Goal: Information Seeking & Learning: Check status

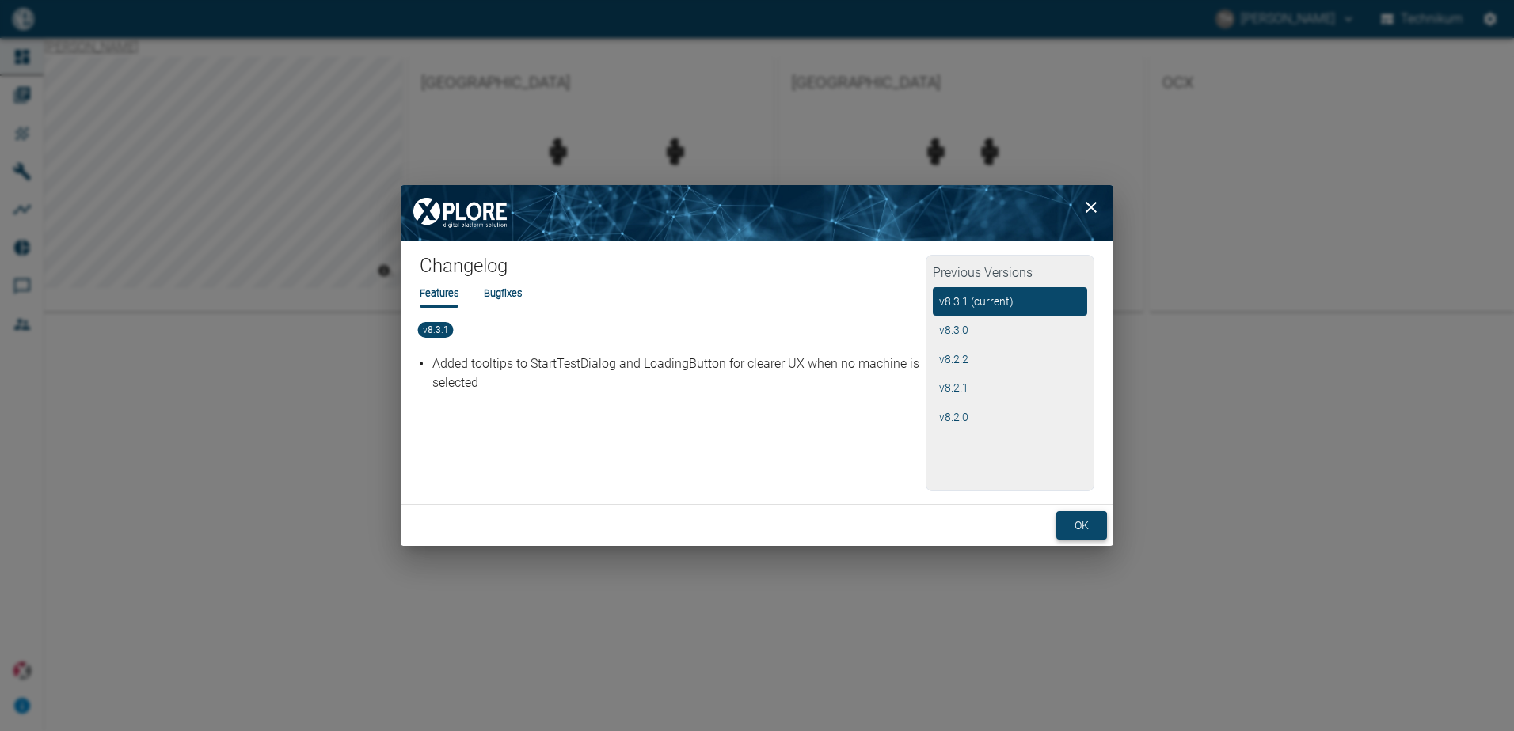
click at [1079, 522] on button "ok" at bounding box center [1081, 525] width 51 height 29
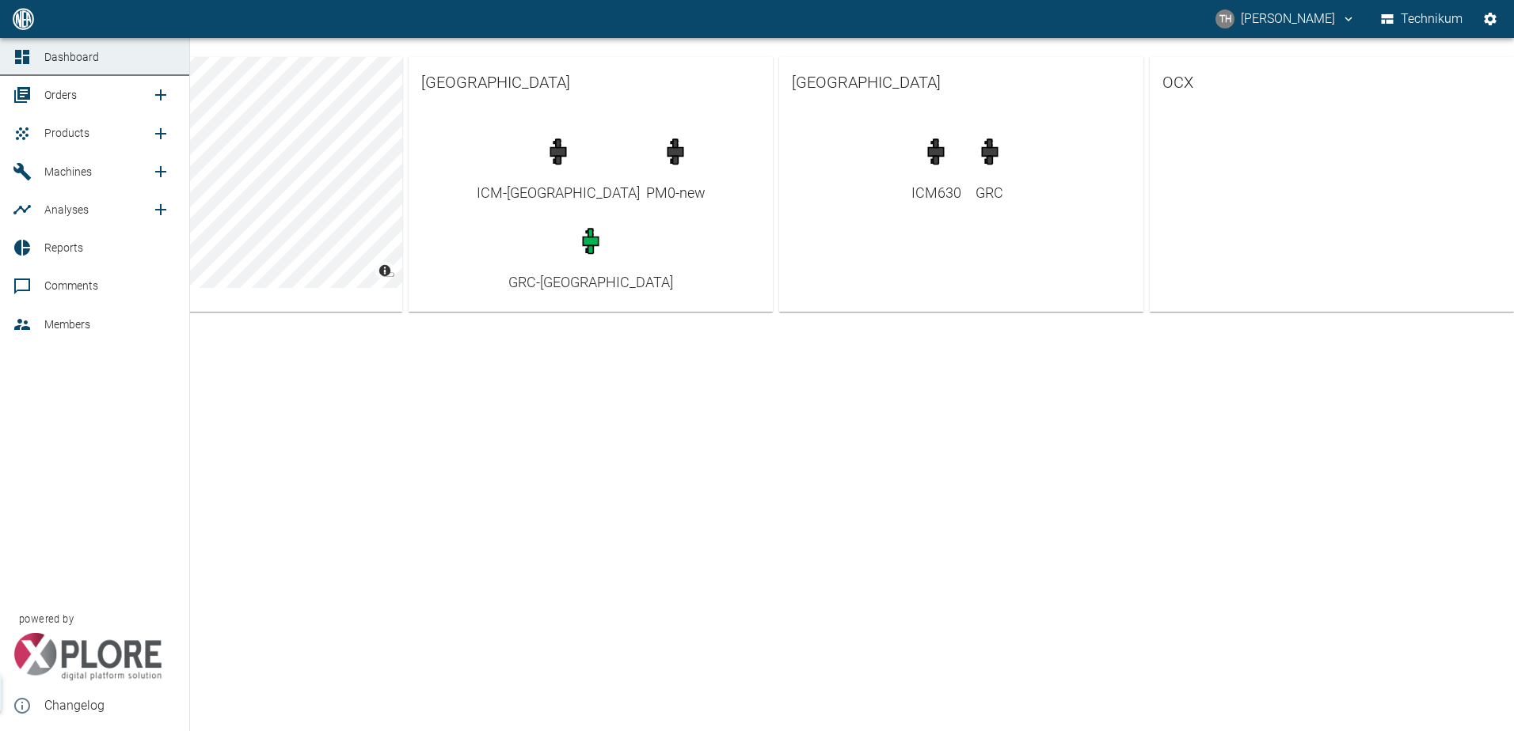
click at [73, 90] on span "Orders" at bounding box center [60, 95] width 32 height 13
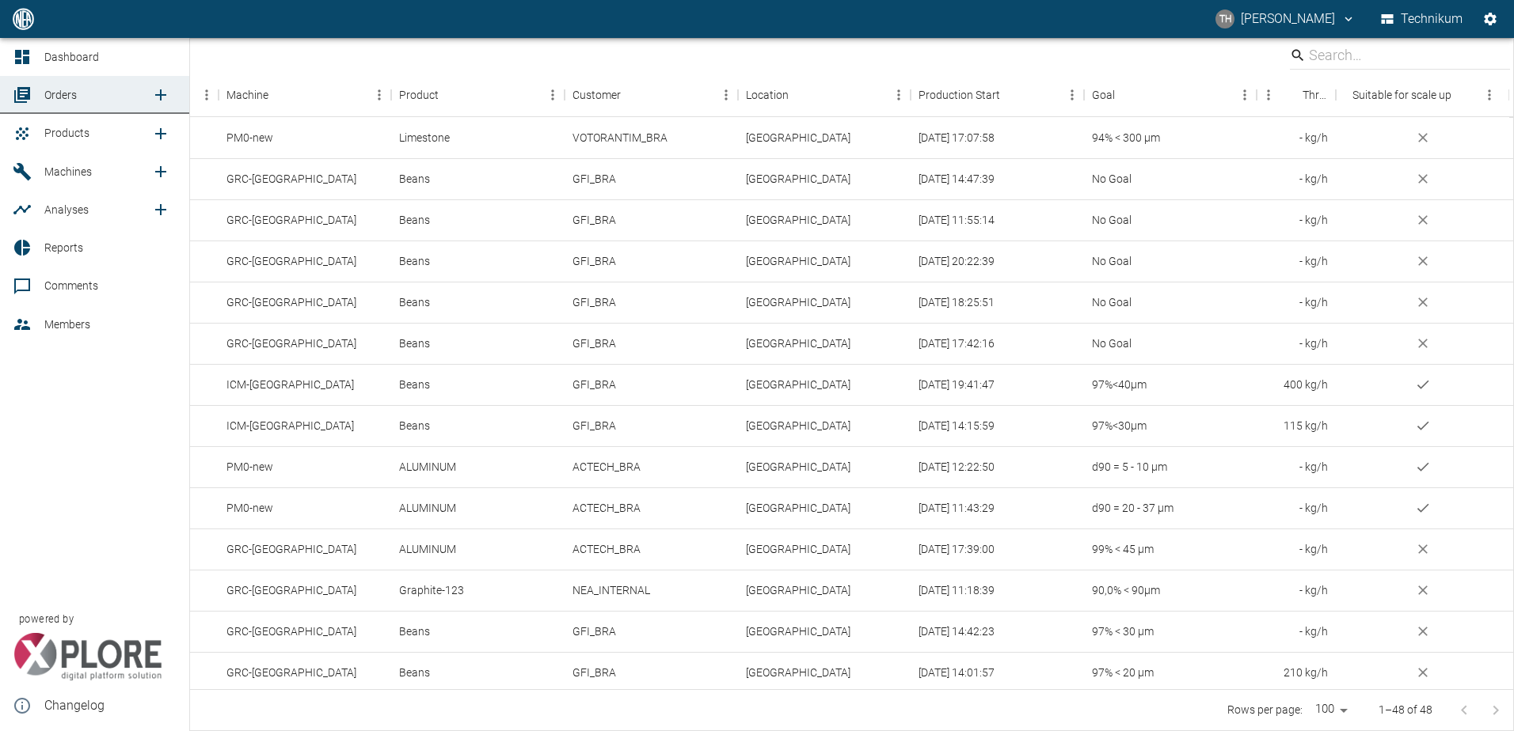
click at [56, 101] on span "Orders" at bounding box center [60, 95] width 32 height 13
click at [64, 97] on span "Orders" at bounding box center [60, 95] width 32 height 13
click at [158, 94] on icon "new /order/list/0" at bounding box center [160, 94] width 19 height 19
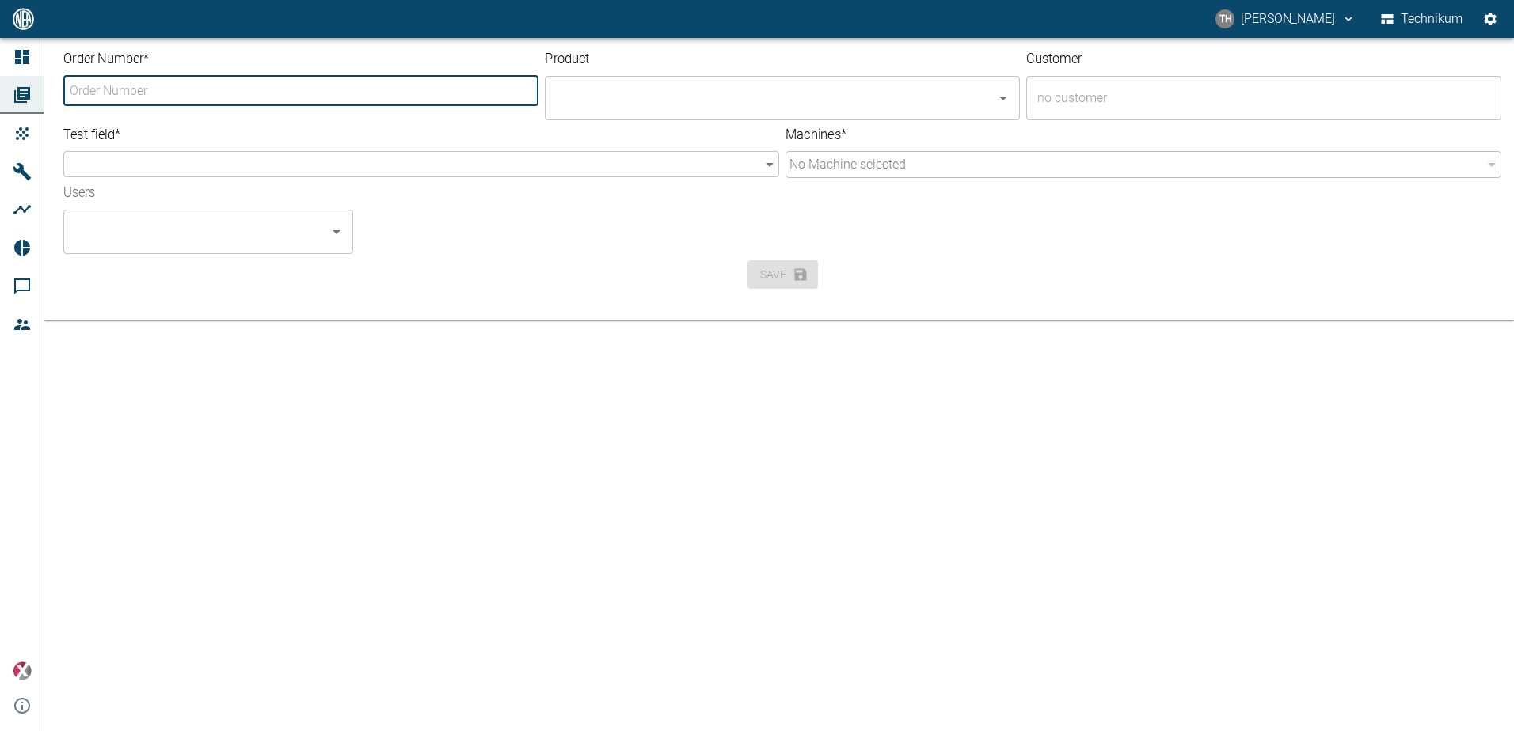
click at [344, 102] on input "Order Number *" at bounding box center [301, 91] width 471 height 26
click at [339, 97] on input "Order Number *" at bounding box center [301, 91] width 471 height 26
type input "2272"
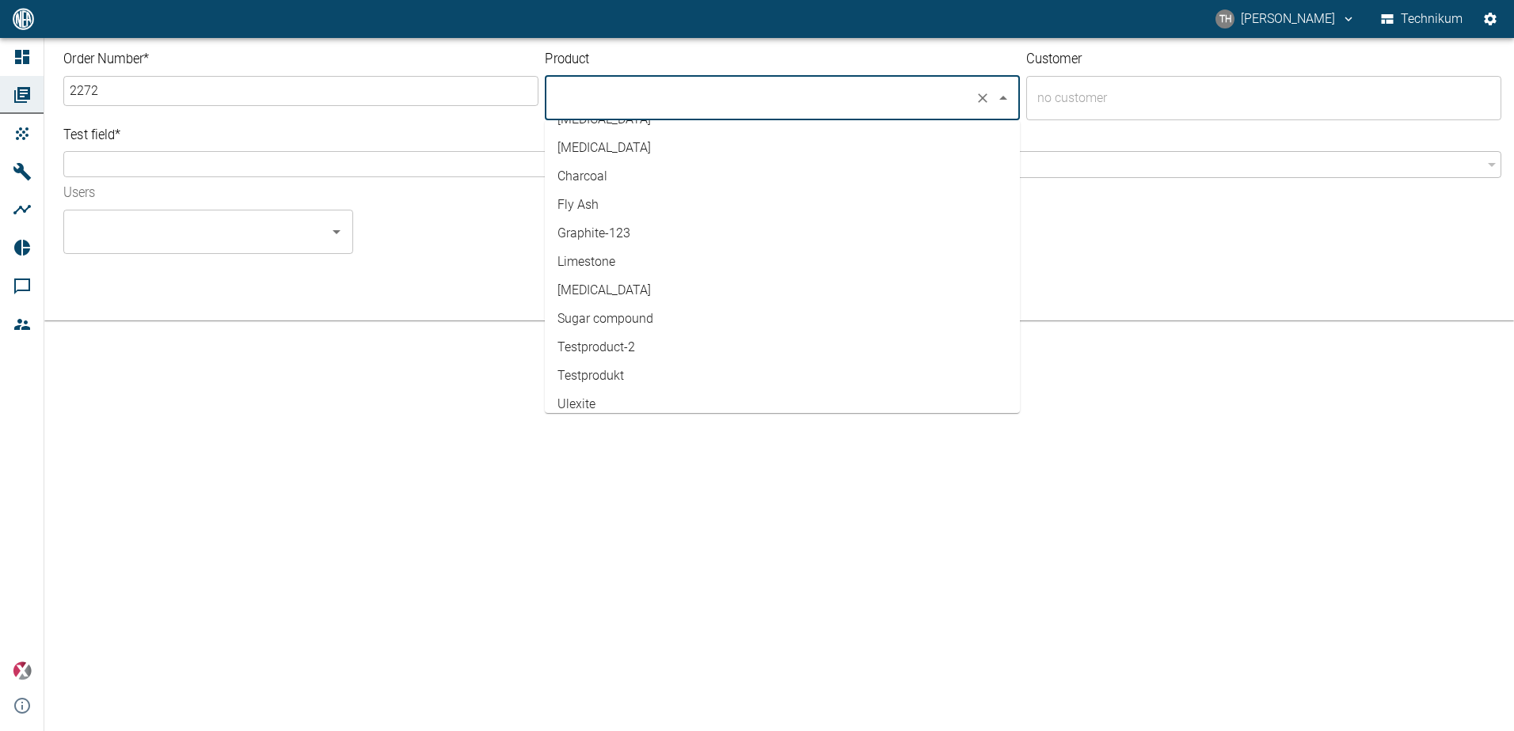
scroll to position [176, 0]
click at [606, 249] on li "[MEDICAL_DATA]" at bounding box center [782, 250] width 475 height 28
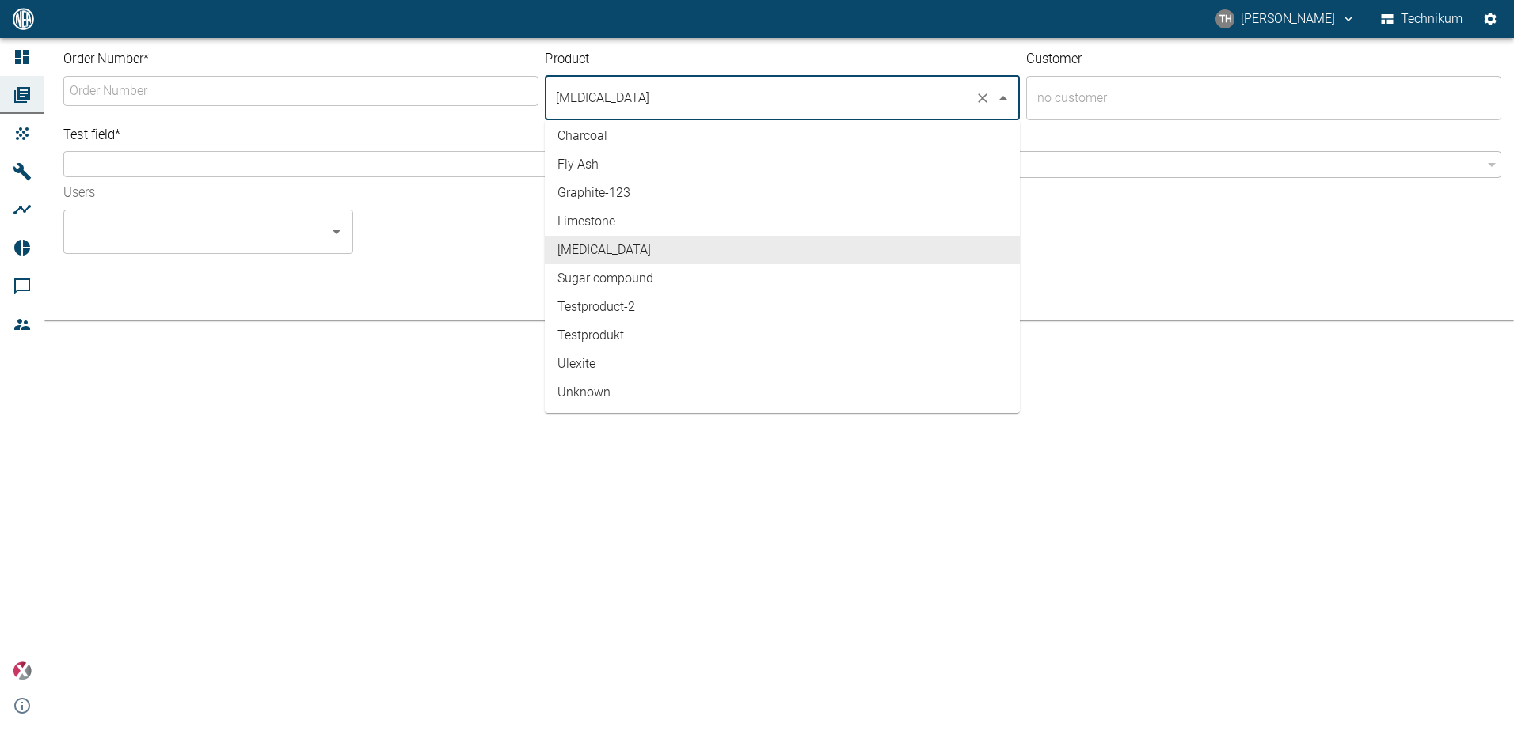
type input "[MEDICAL_DATA]"
click at [1052, 101] on input "text" at bounding box center [1251, 98] width 437 height 30
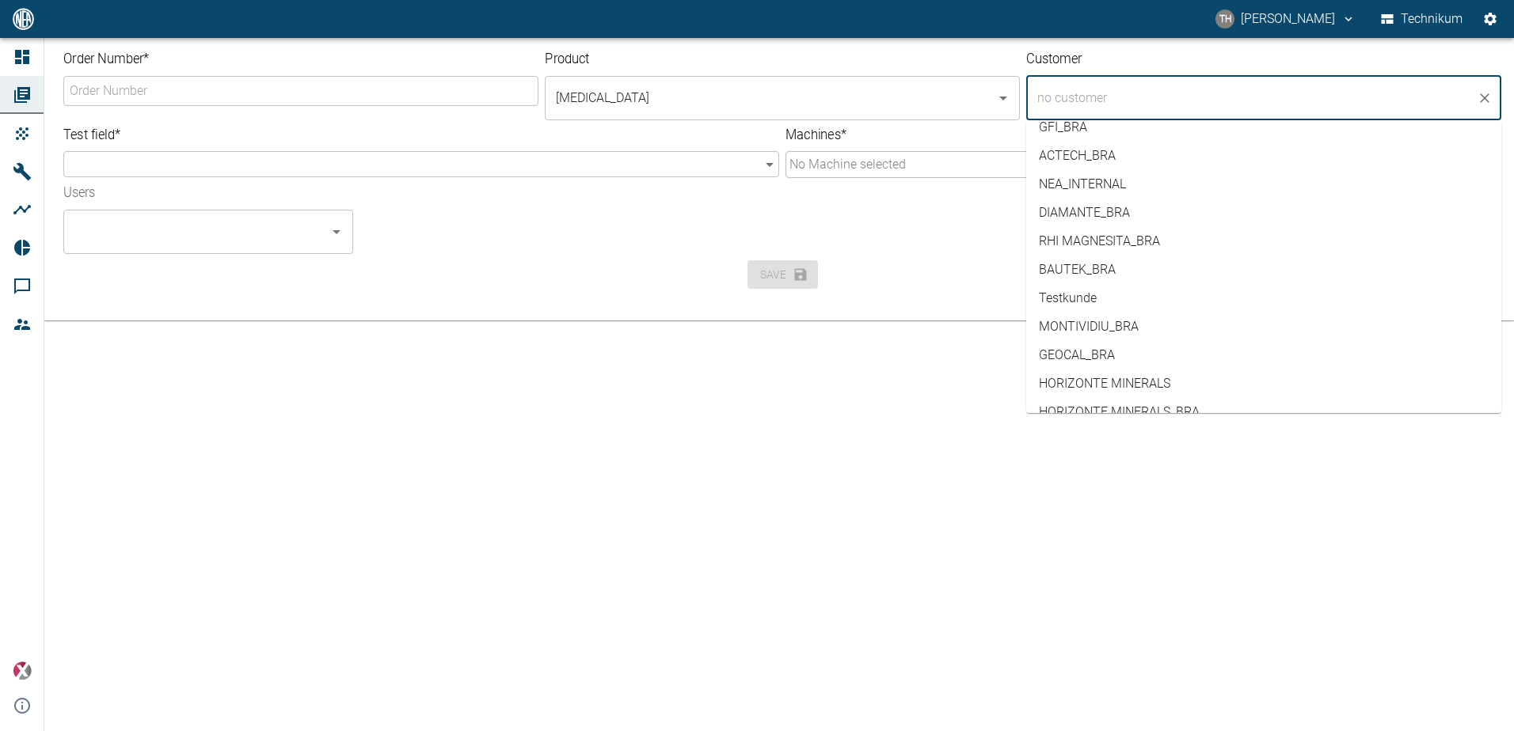
scroll to position [0, 0]
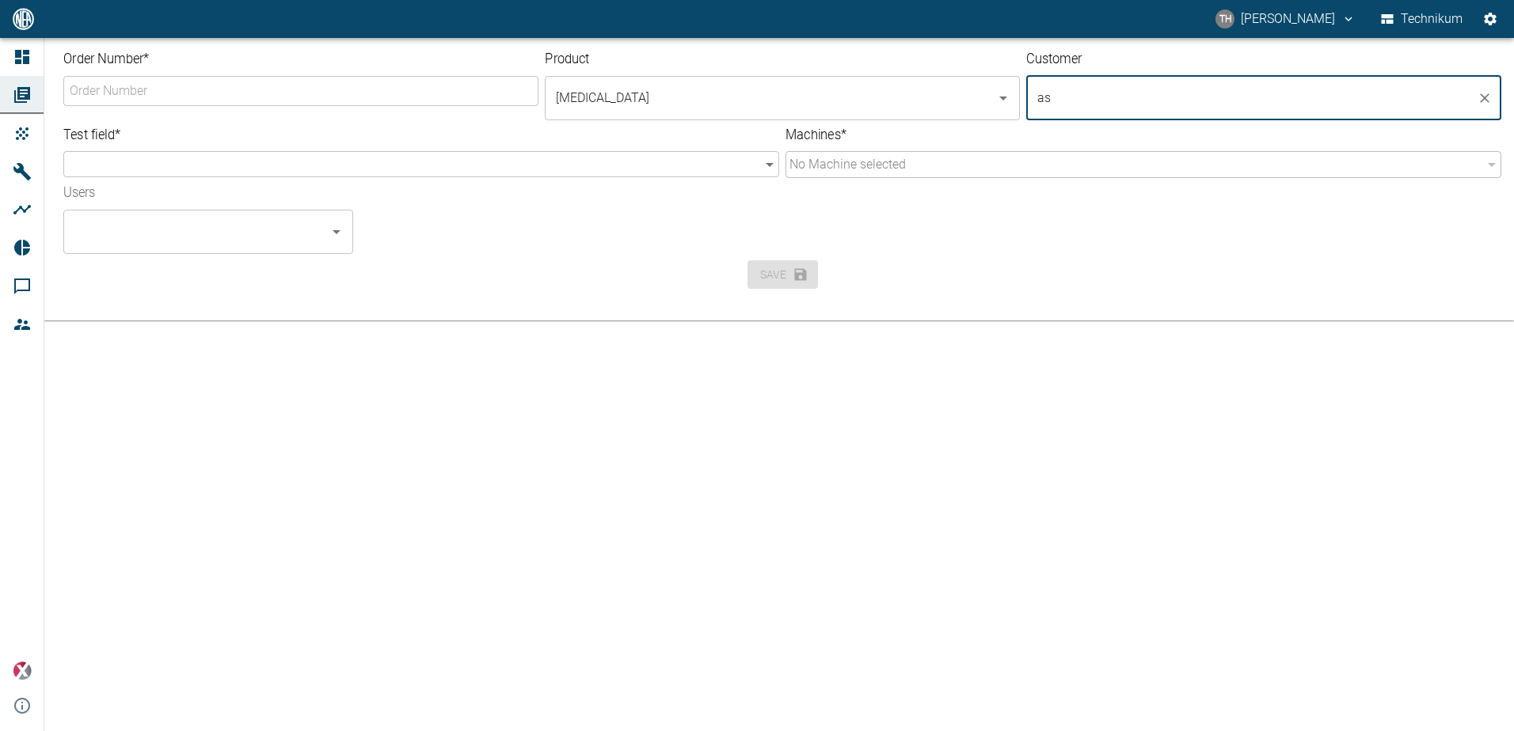
type input "a"
type input "[PERSON_NAME]"
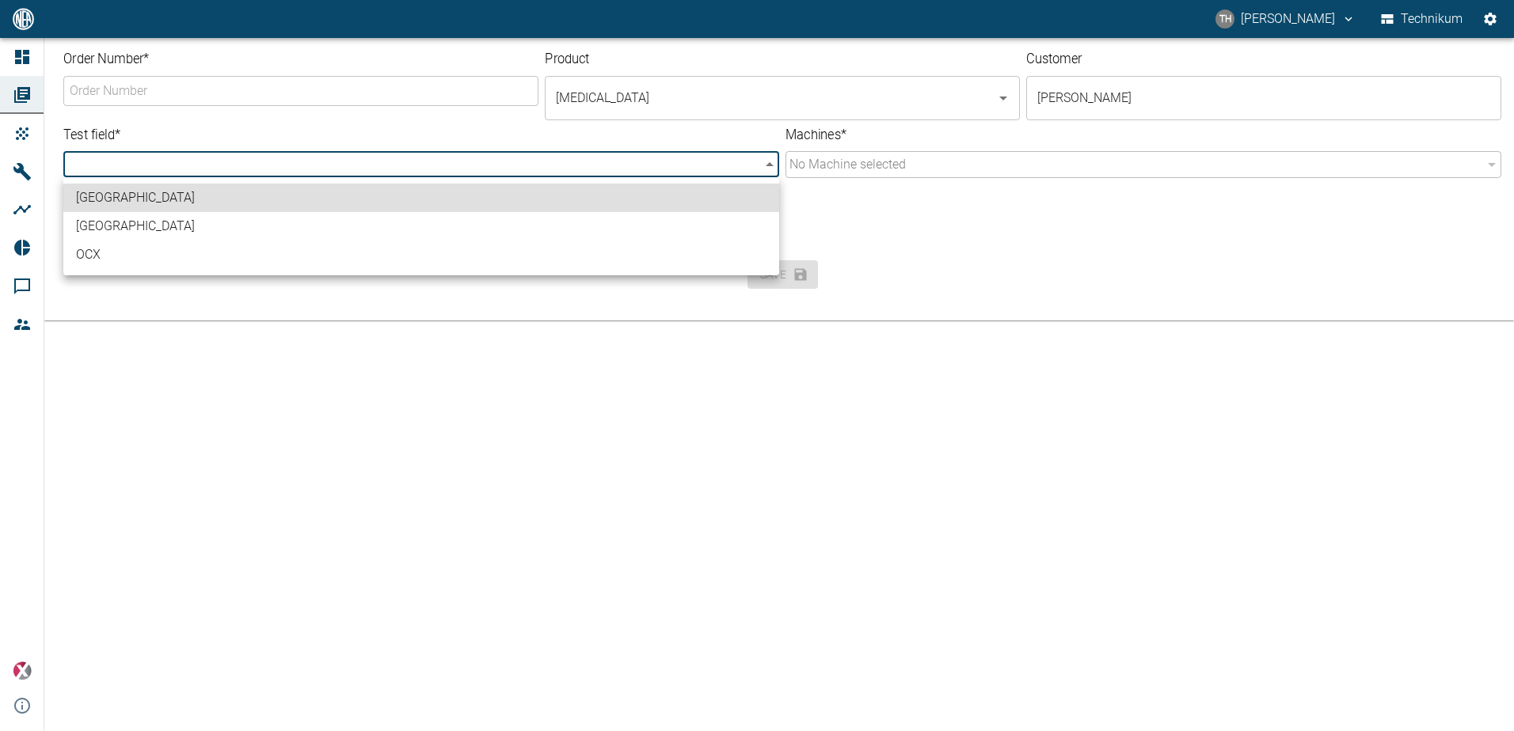
click at [765, 165] on body "TH [PERSON_NAME] Technikum Dashboard Orders Products Machines Analyses Reports …" at bounding box center [757, 365] width 1514 height 731
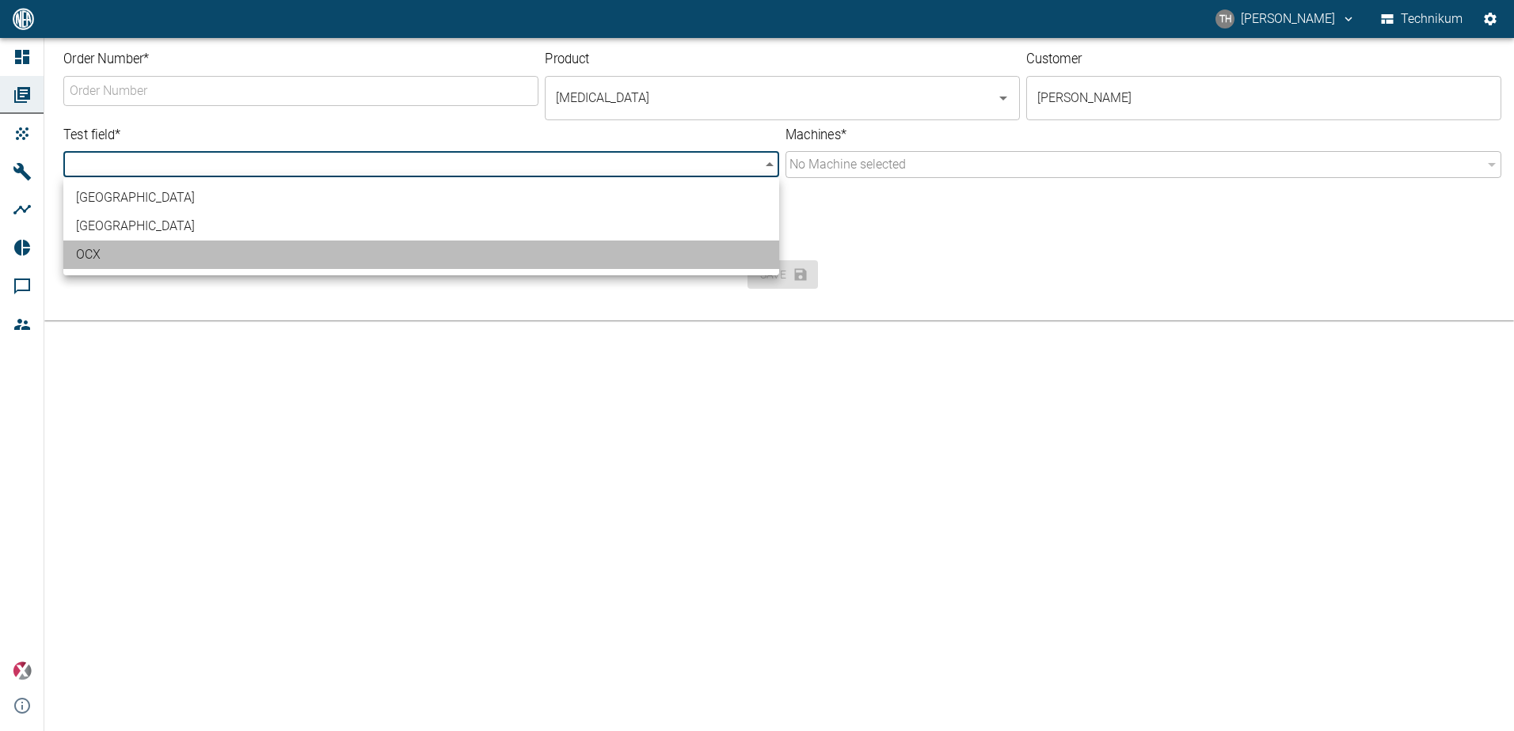
click at [418, 249] on li "OCX" at bounding box center [421, 255] width 716 height 28
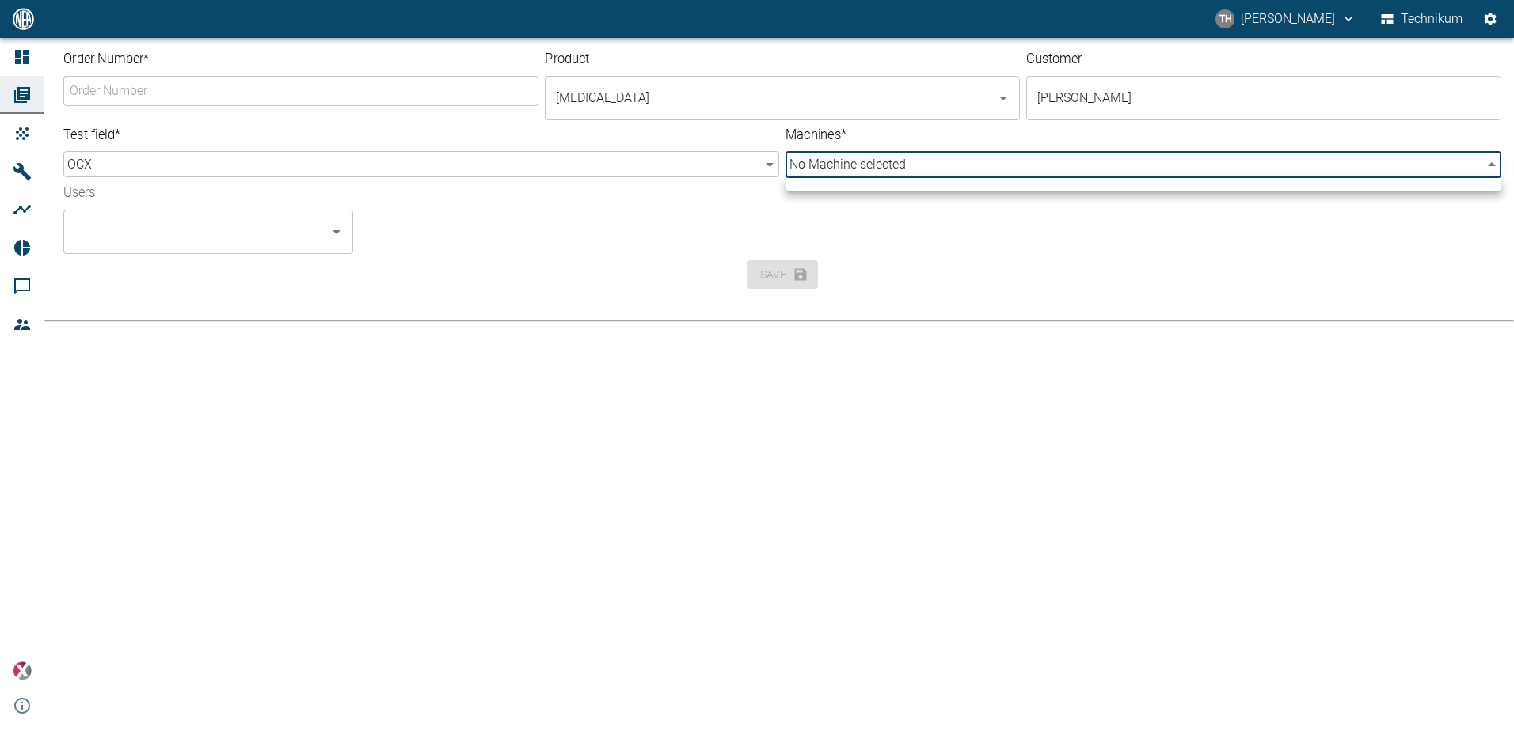
click at [834, 164] on body "TH [PERSON_NAME] Technikum Dashboard Orders Products Machines Analyses Reports …" at bounding box center [757, 365] width 1514 height 731
click at [848, 213] on div at bounding box center [757, 365] width 1514 height 731
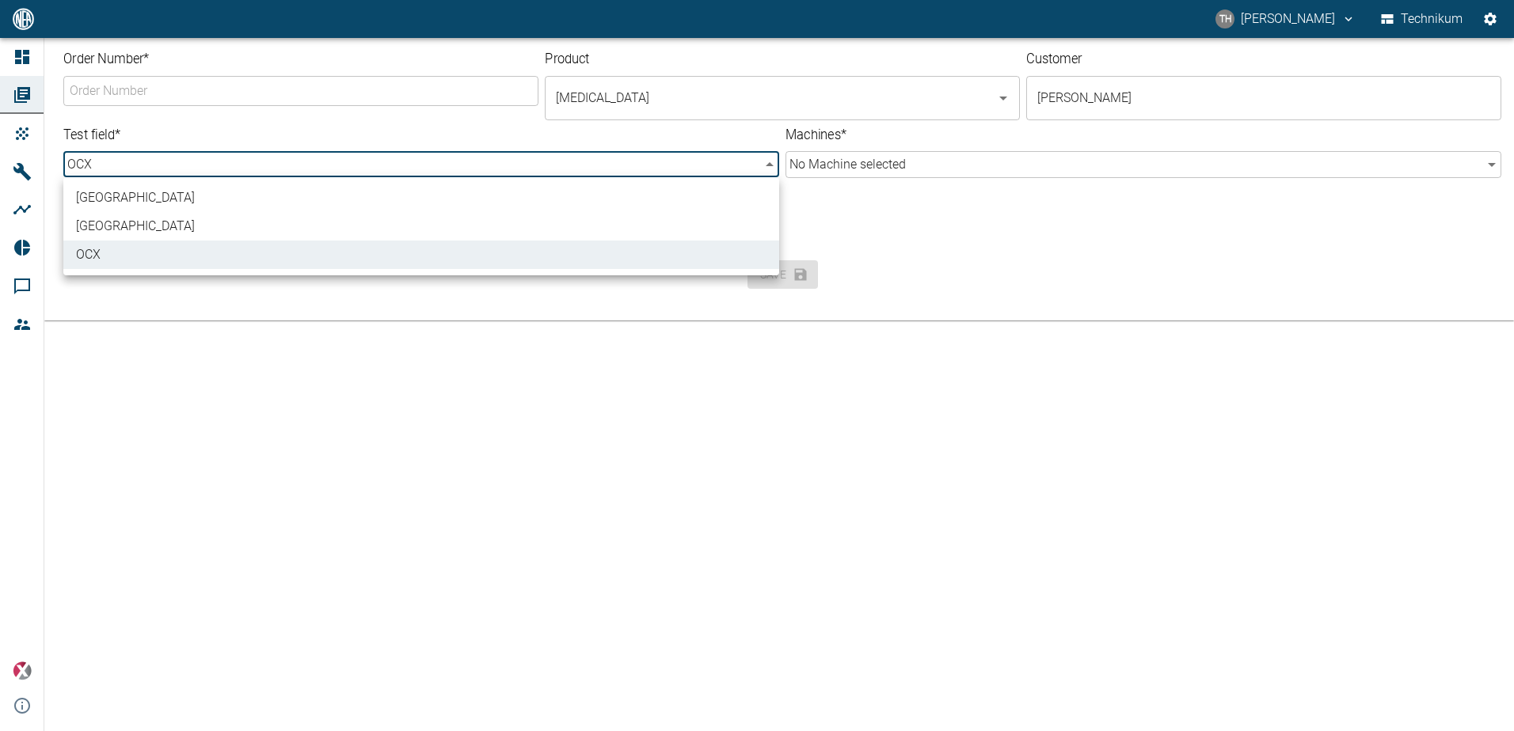
click at [765, 165] on body "TH Thomas Hosten Technikum Dashboard Orders Products Machines Analyses Reports …" at bounding box center [757, 365] width 1514 height 731
click at [587, 218] on li "Germany" at bounding box center [421, 226] width 716 height 28
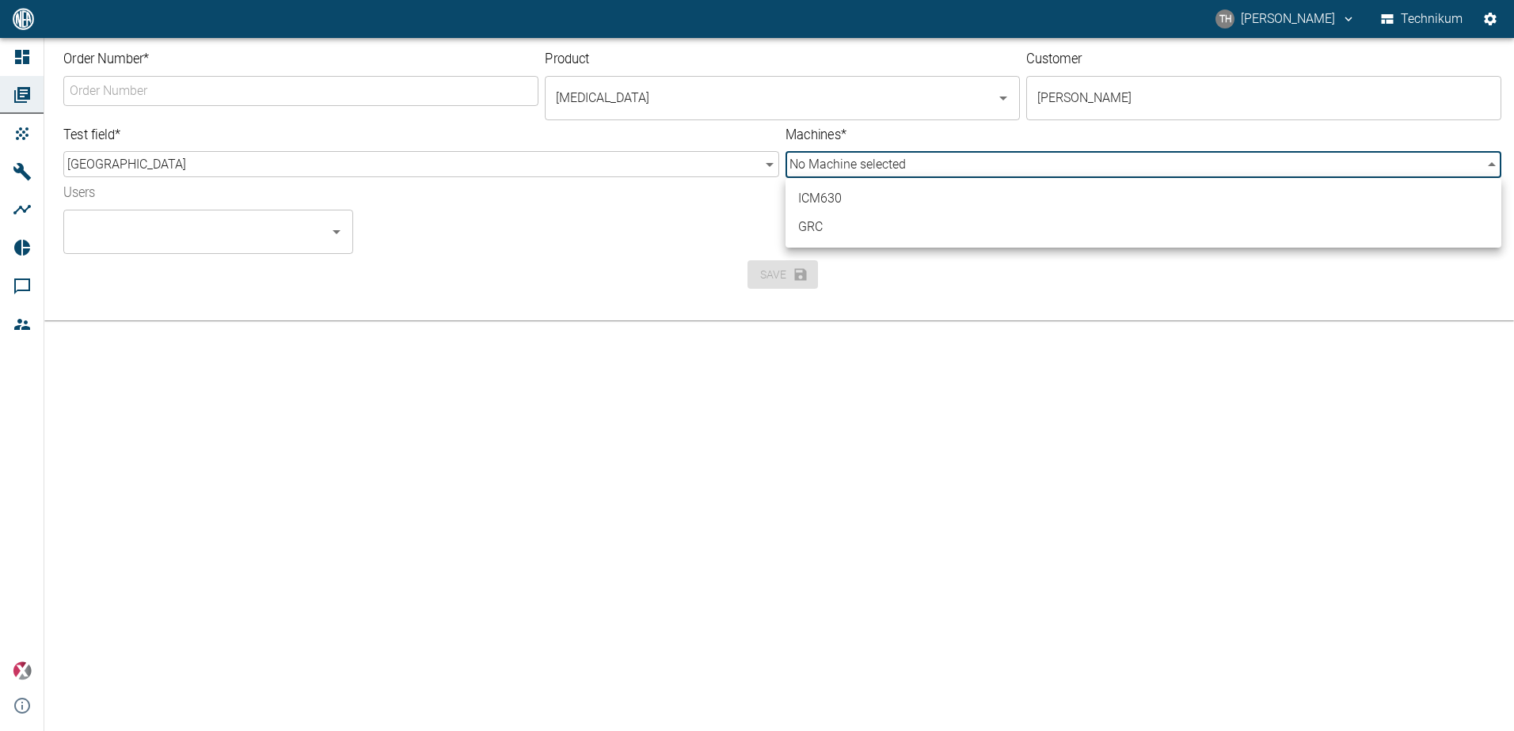
click at [857, 165] on body "TH Thomas Hosten Technikum Dashboard Orders Products Machines Analyses Reports …" at bounding box center [757, 365] width 1514 height 731
click at [904, 275] on div at bounding box center [757, 365] width 1514 height 731
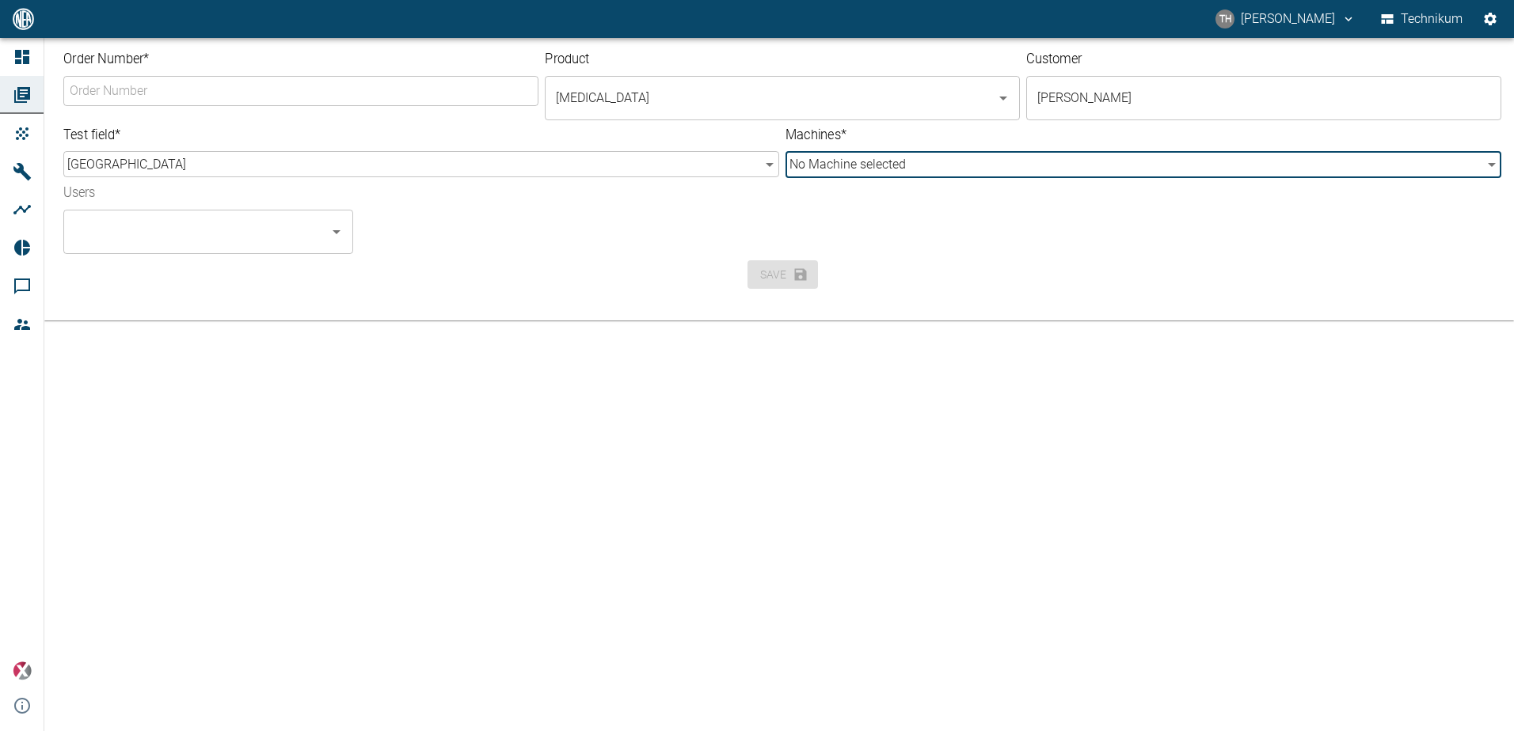
click at [767, 161] on body "TH Thomas Hosten Technikum Dashboard Orders Products Machines Analyses Reports …" at bounding box center [757, 365] width 1514 height 731
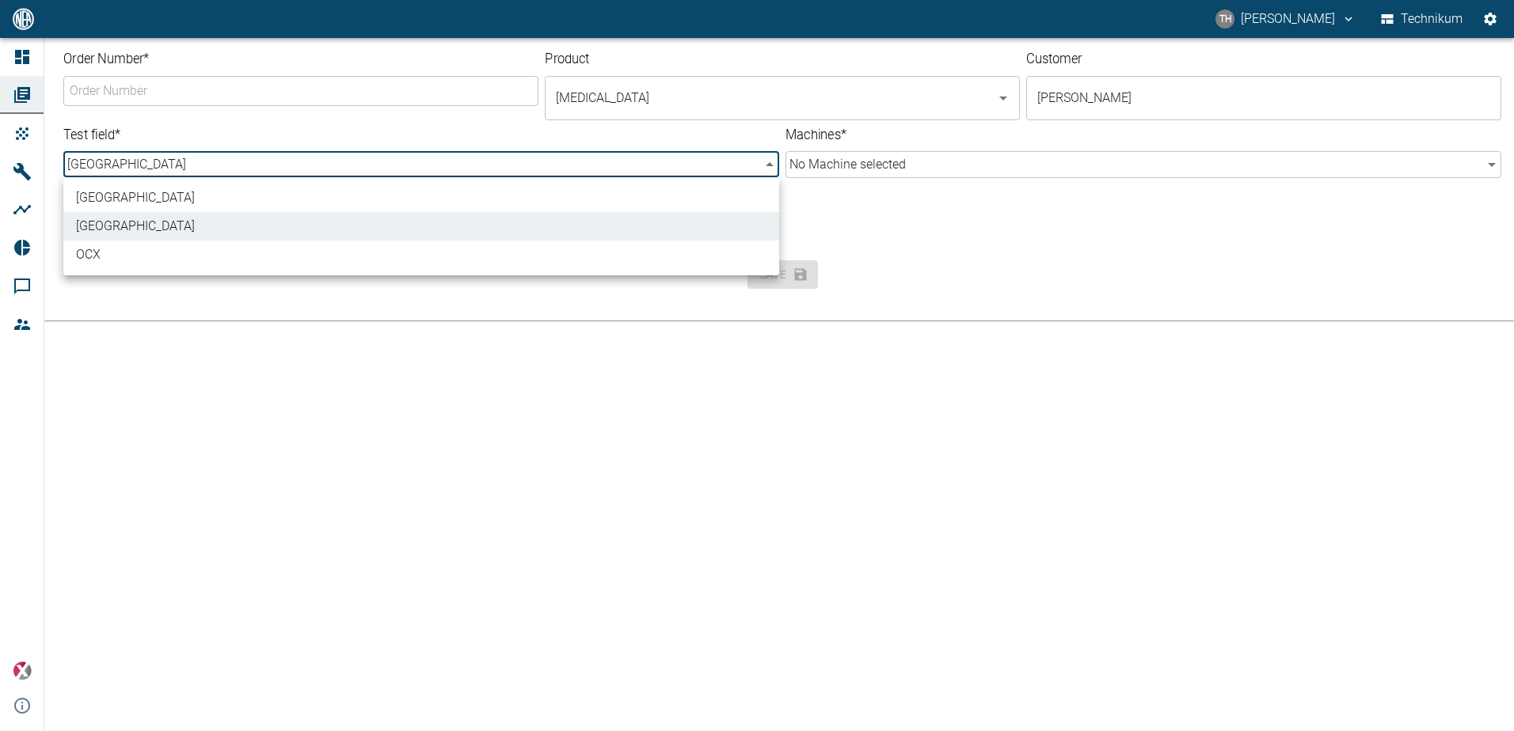
click at [568, 251] on li "OCX" at bounding box center [421, 255] width 716 height 28
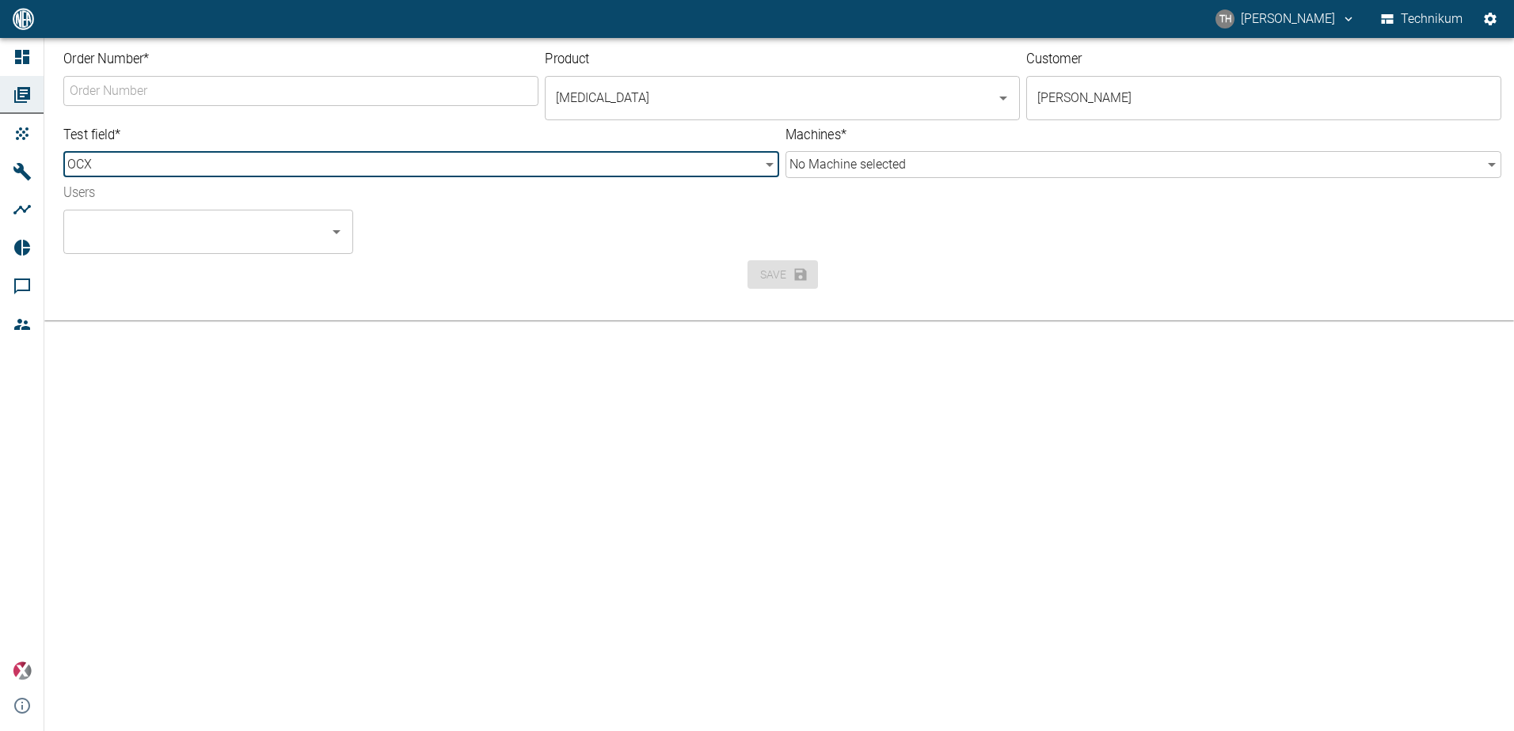
click at [755, 158] on body "TH Thomas Hosten Technikum Dashboard Orders Products Machines Analyses Reports …" at bounding box center [757, 365] width 1514 height 731
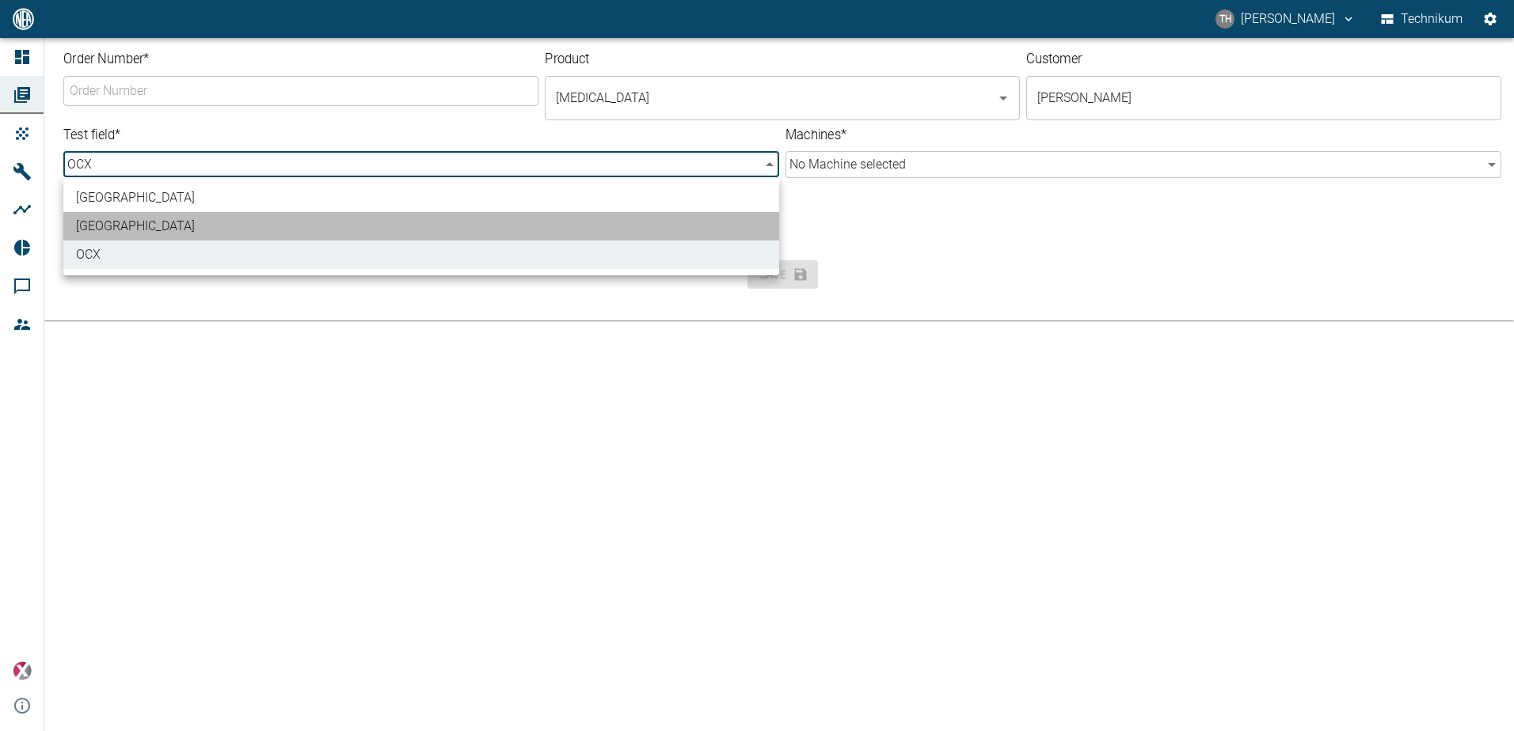
click at [600, 226] on li "Germany" at bounding box center [421, 226] width 716 height 28
type input "796b196f-4043-4483-ab99-8a0a98bf3e83"
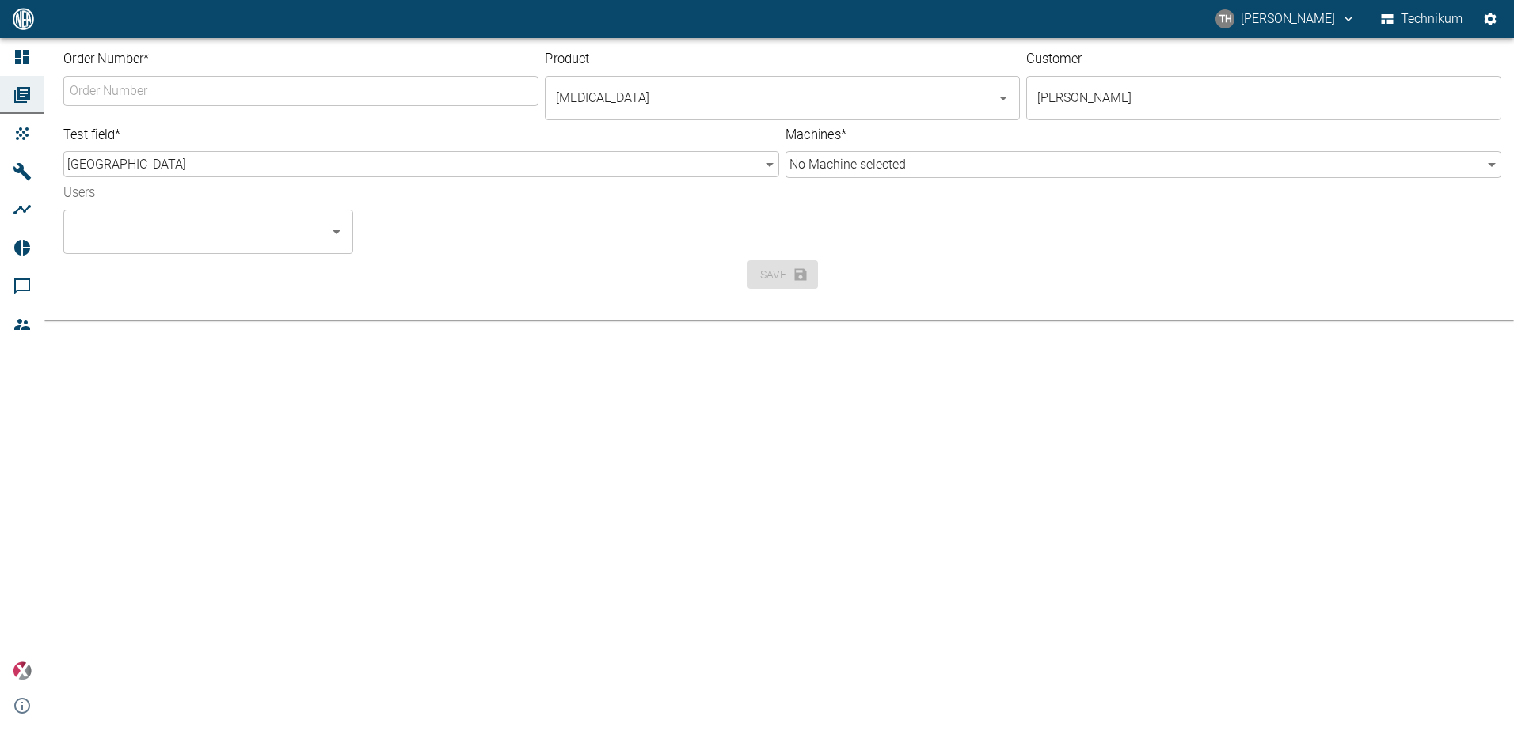
click at [954, 254] on div "Save" at bounding box center [779, 272] width 1444 height 36
click at [923, 171] on body "TH Thomas Hosten Technikum Dashboard Orders Products Machines Analyses Reports …" at bounding box center [757, 365] width 1514 height 731
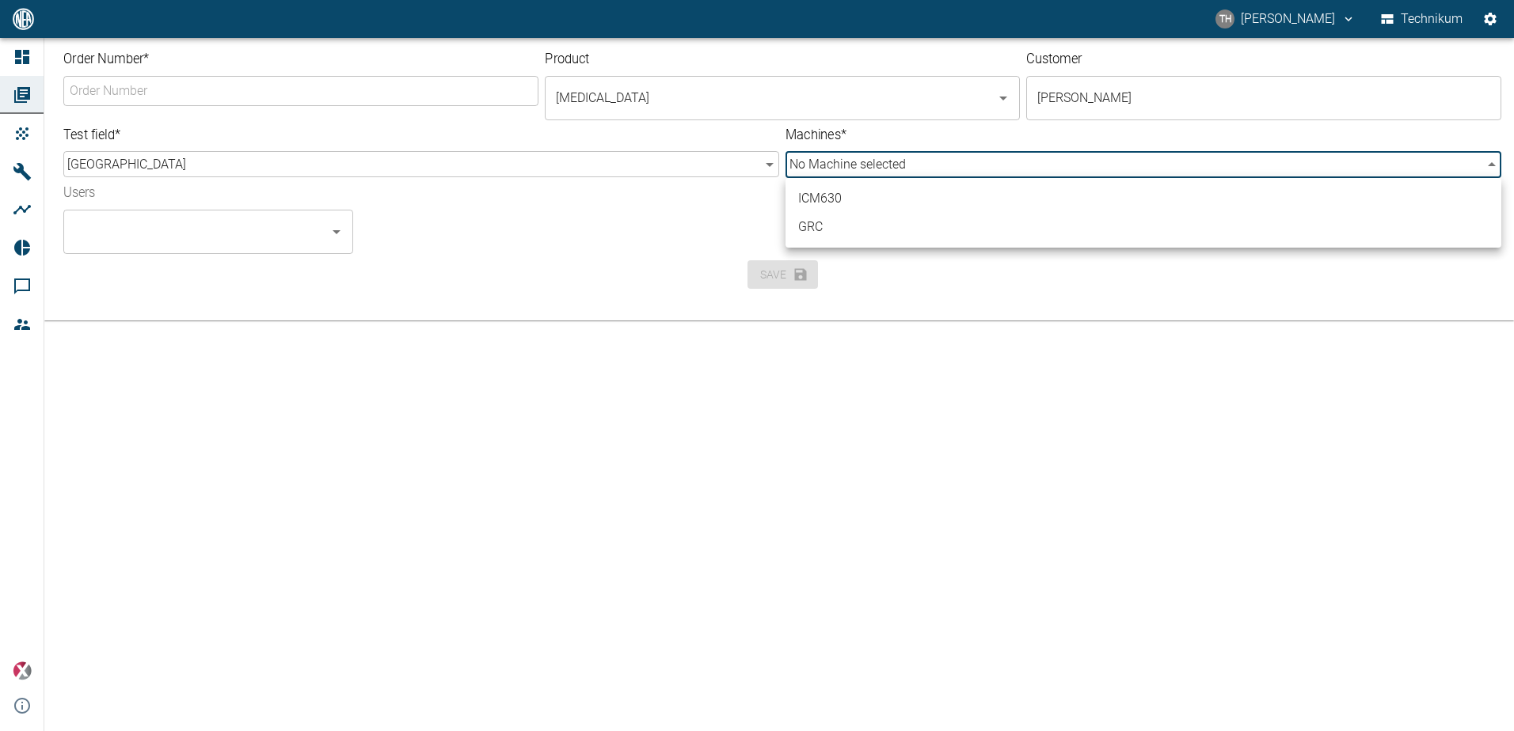
drag, startPoint x: 936, startPoint y: 294, endPoint x: 788, endPoint y: 282, distance: 148.5
click at [936, 294] on div at bounding box center [757, 365] width 1514 height 731
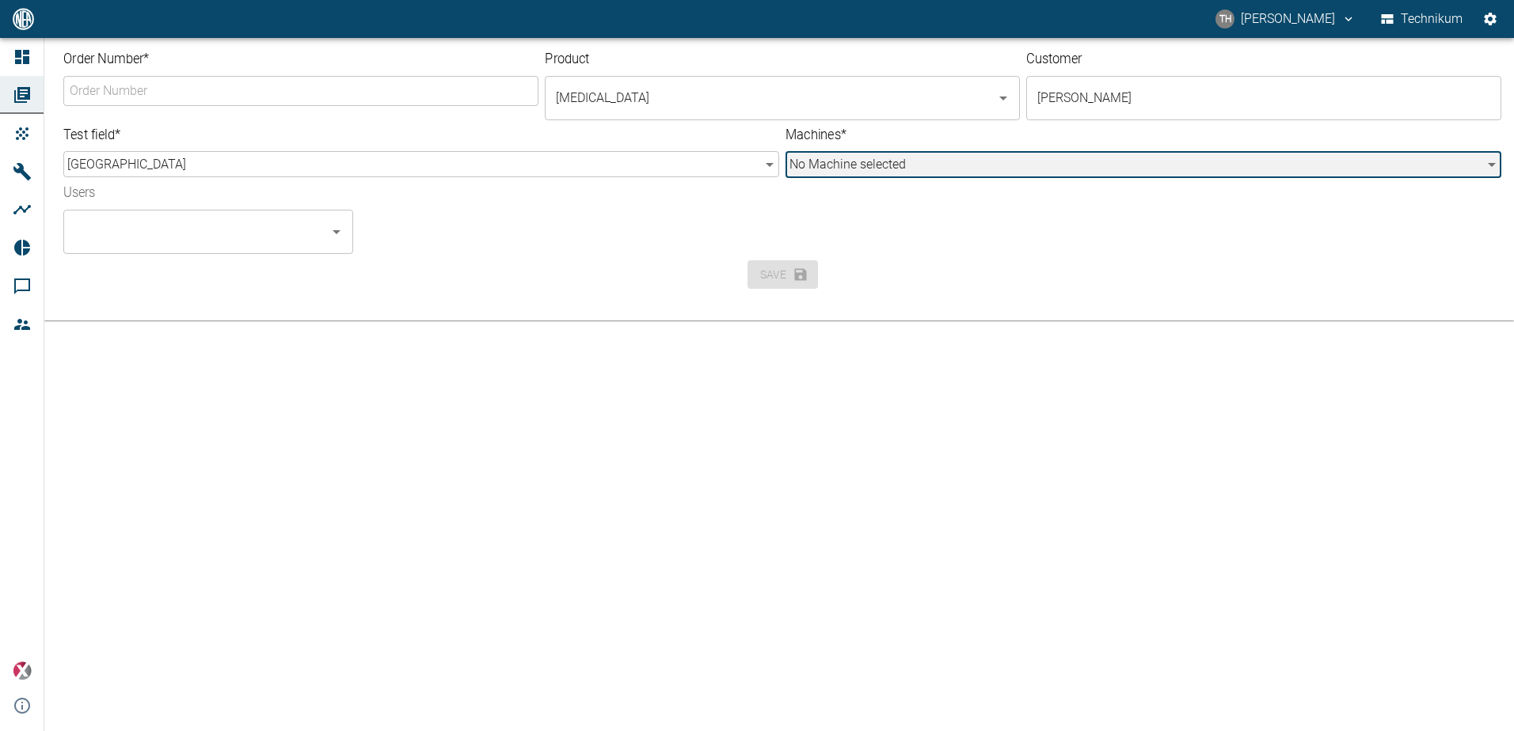
click at [342, 234] on icon "Open" at bounding box center [336, 231] width 19 height 19
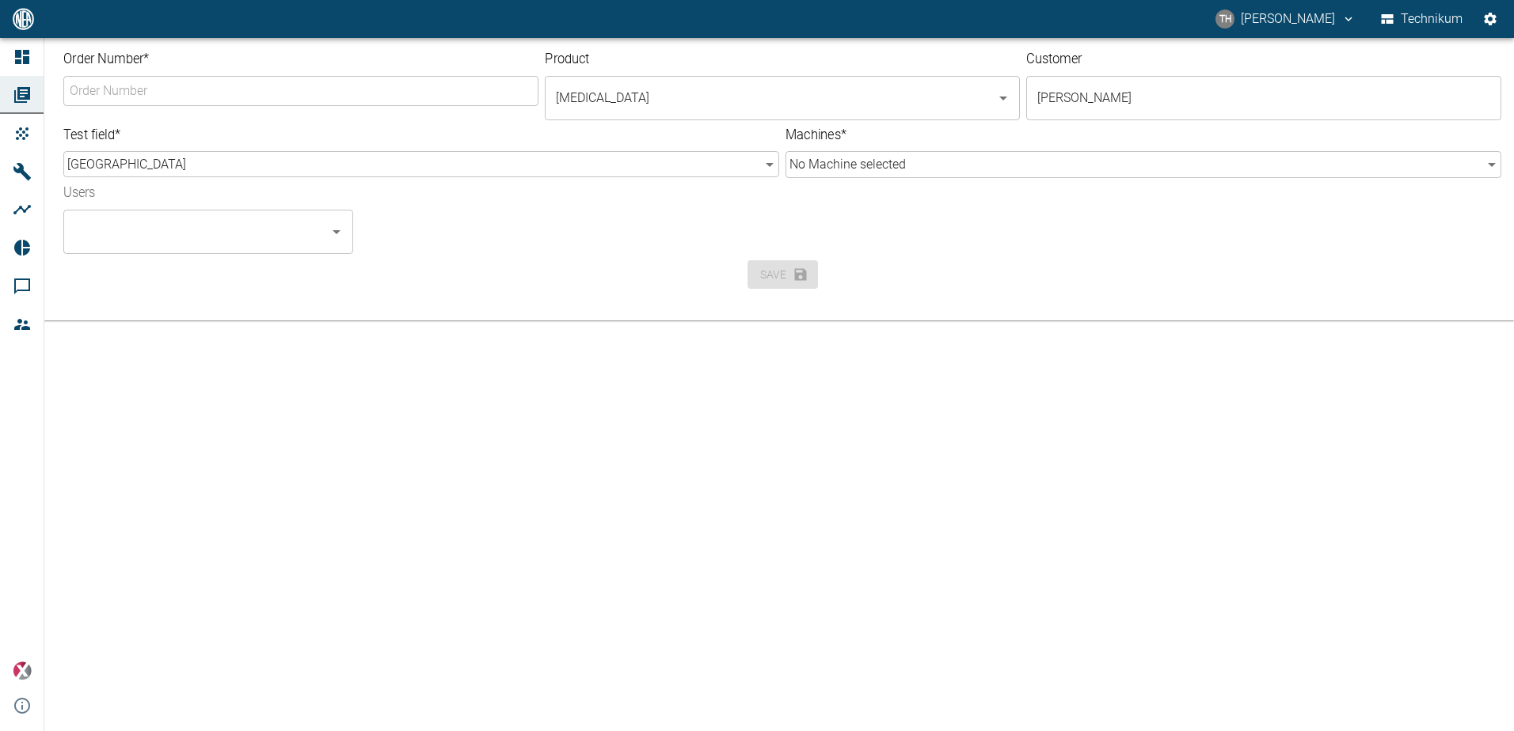
click at [483, 229] on div "Users ​" at bounding box center [656, 213] width 1210 height 82
click at [804, 273] on div "Save" at bounding box center [782, 274] width 1438 height 29
click at [332, 234] on icon "Open" at bounding box center [336, 231] width 19 height 19
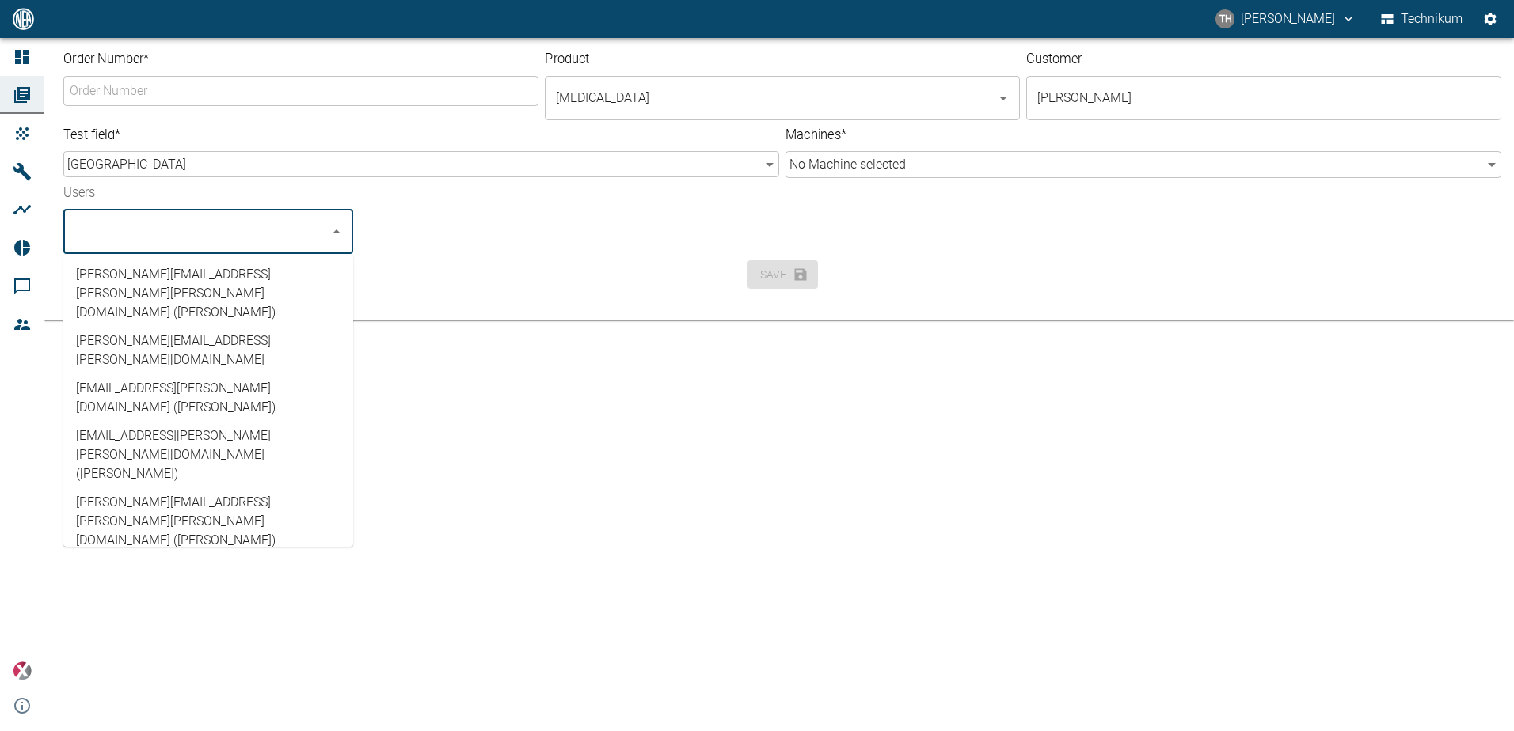
click at [196, 233] on input "Users" at bounding box center [196, 232] width 252 height 30
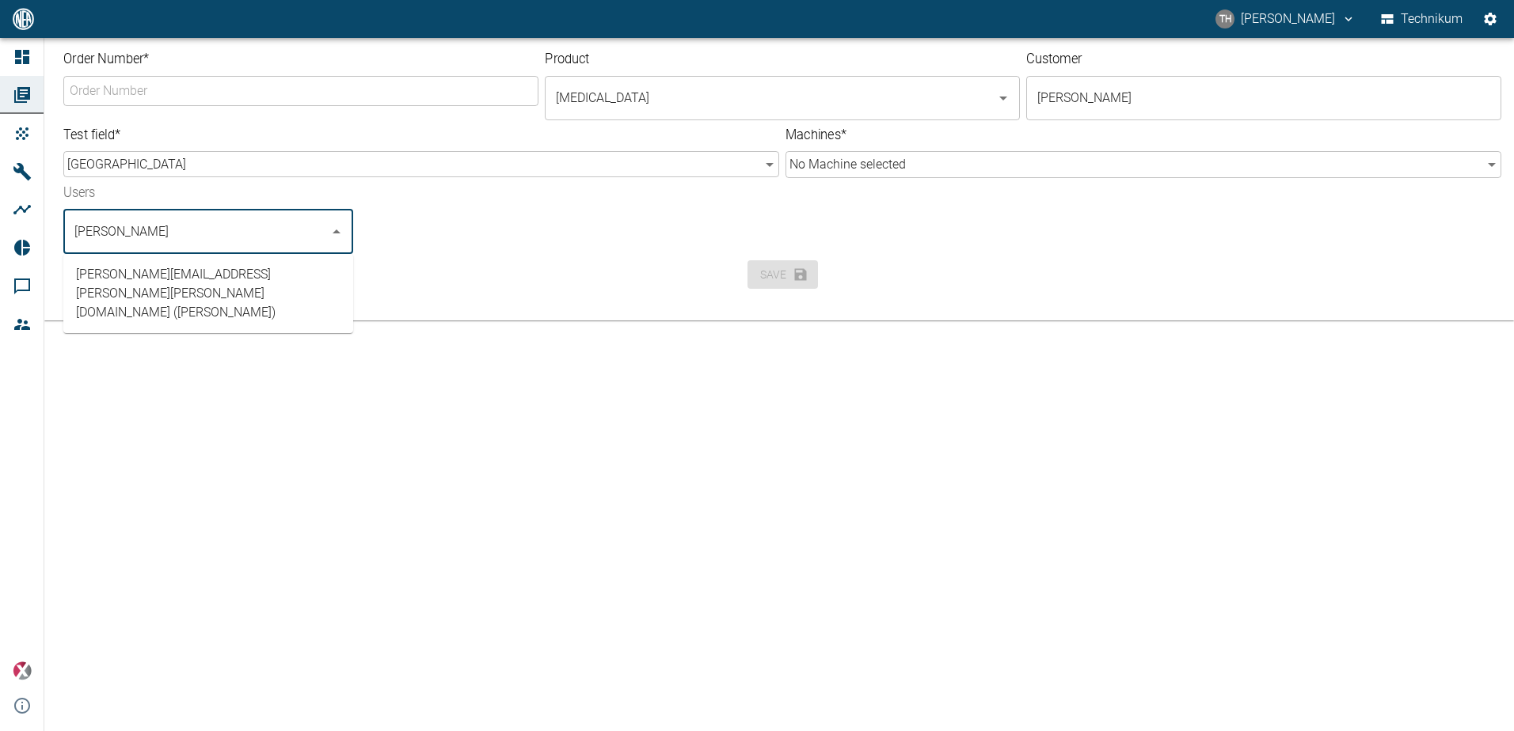
type input "thomas"
click at [257, 295] on li "thomas.hosten@neuman-esser.de (Thomas Hosten)" at bounding box center [208, 293] width 290 height 66
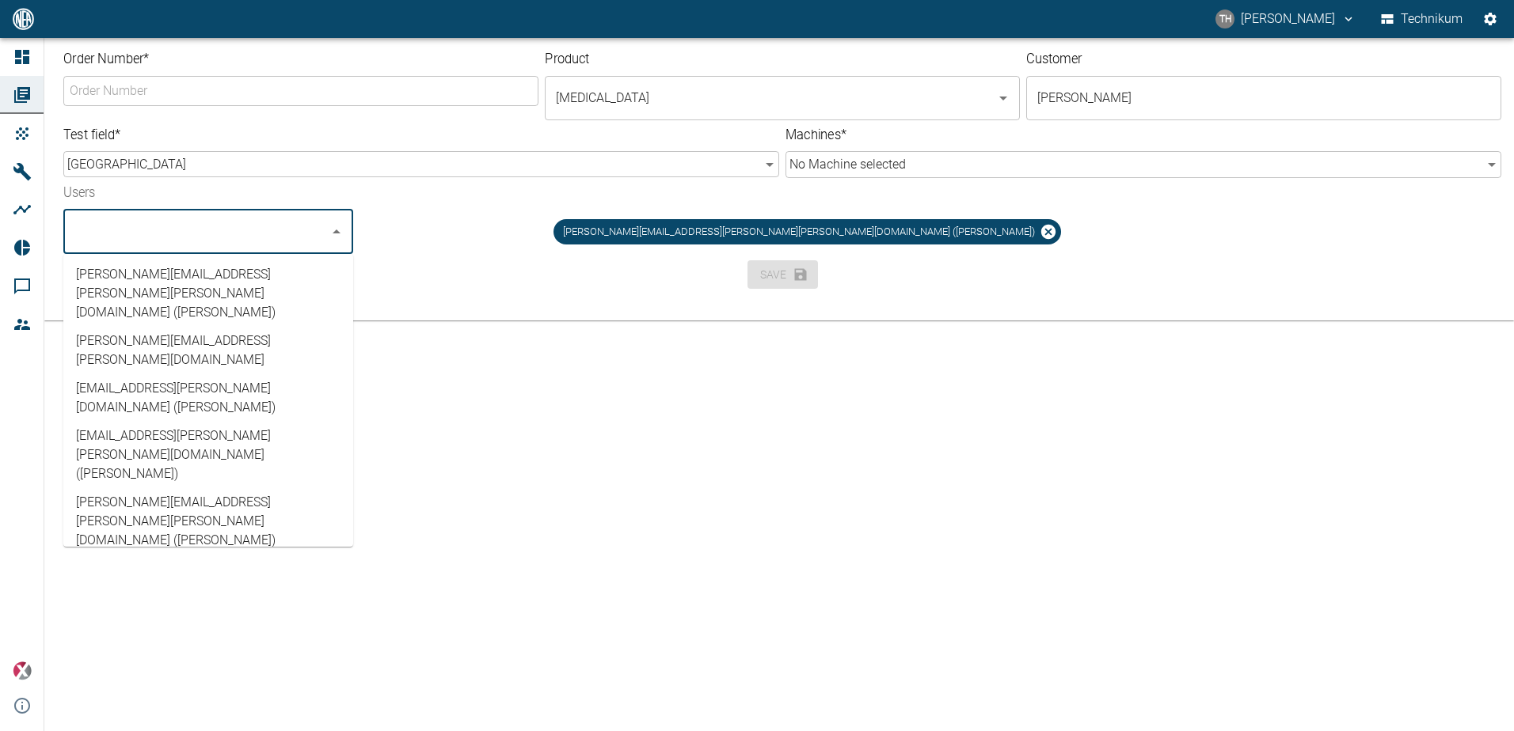
click at [632, 282] on div "Save" at bounding box center [782, 274] width 1438 height 29
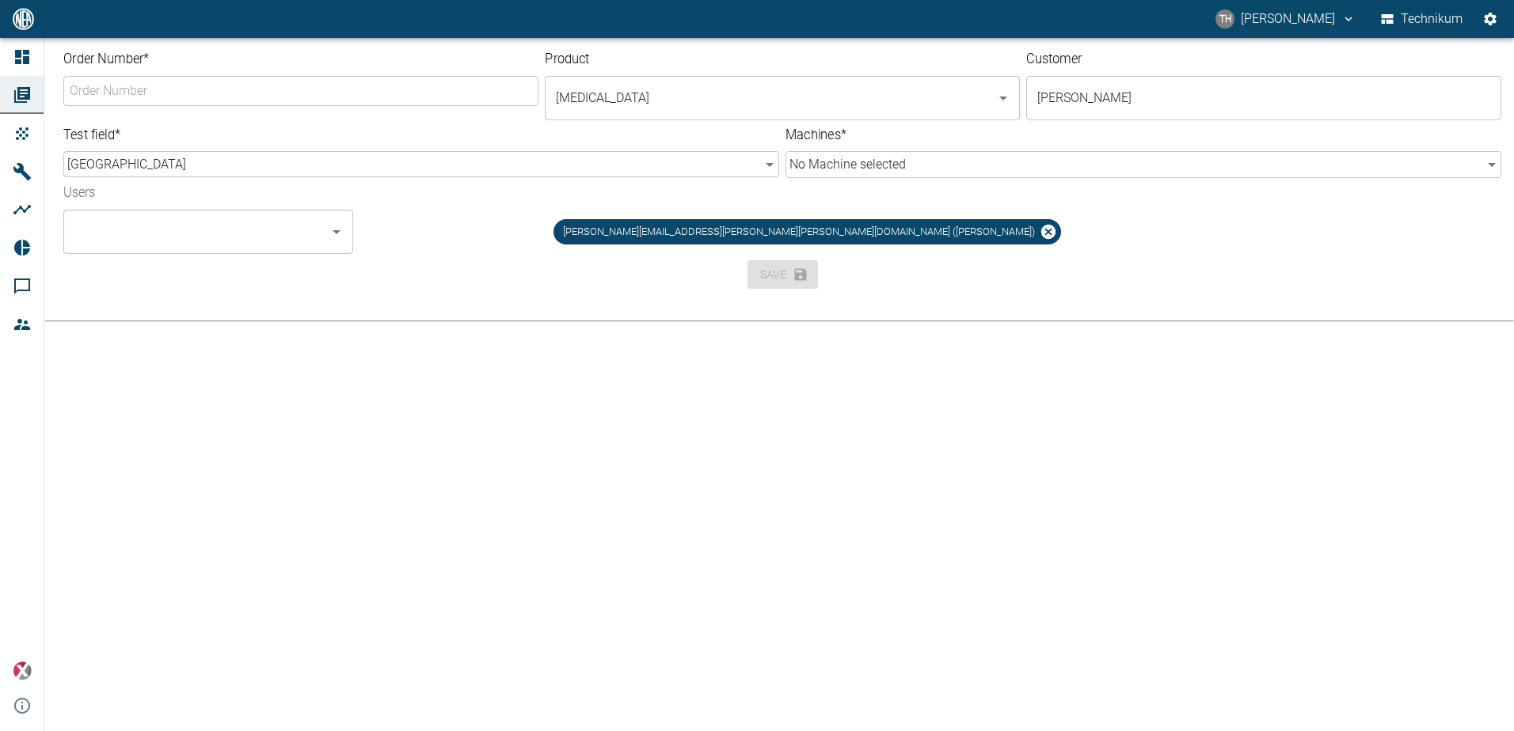
click at [798, 278] on div "Save" at bounding box center [782, 274] width 1438 height 29
click at [425, 85] on input "Order Number *" at bounding box center [301, 91] width 471 height 26
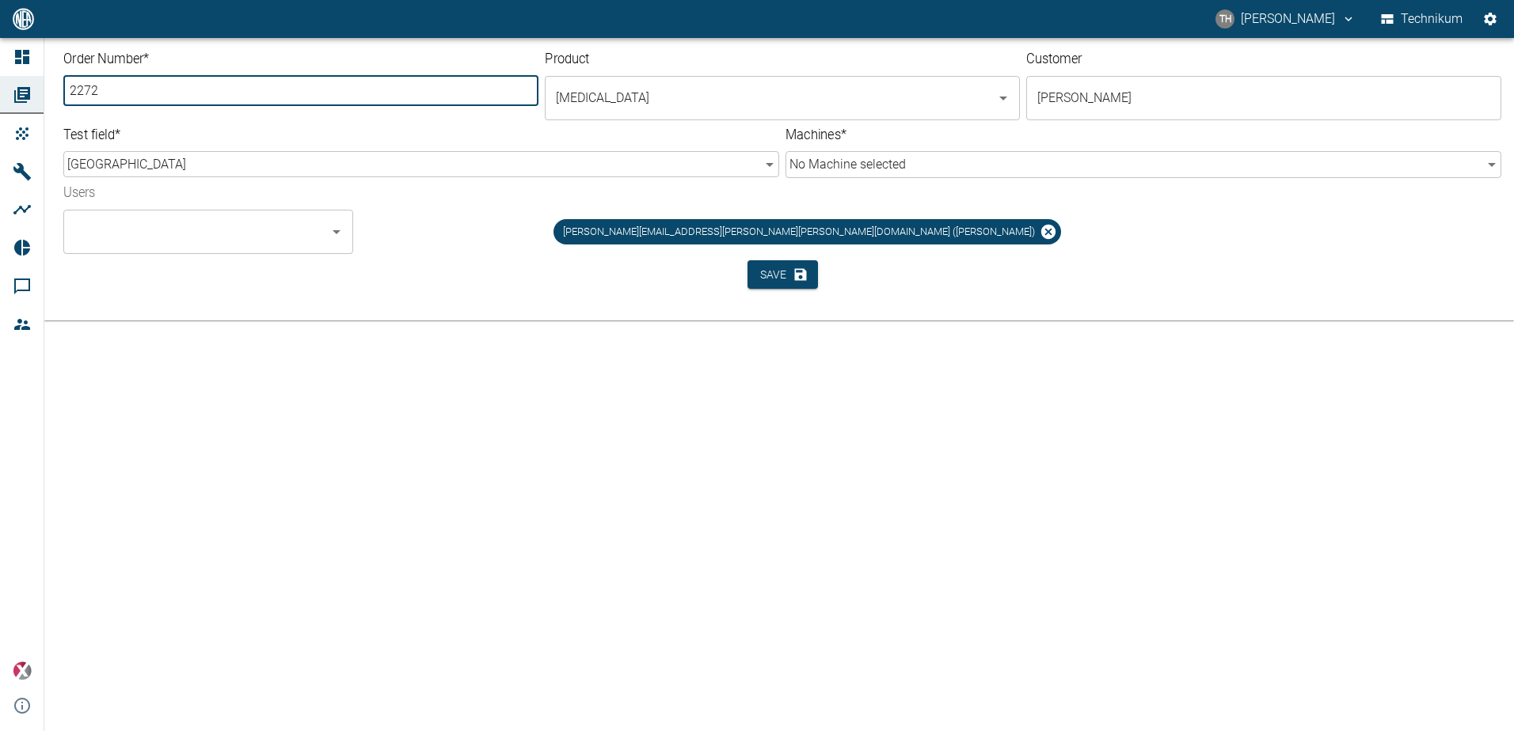
type input "2272"
click at [406, 224] on div "thomas.hosten@neuman-esser.de (Thomas Hosten)" at bounding box center [813, 225] width 895 height 57
click at [848, 166] on body "TH Thomas Hosten Technikum Dashboard Orders Products Machines Analyses Reports …" at bounding box center [757, 365] width 1514 height 731
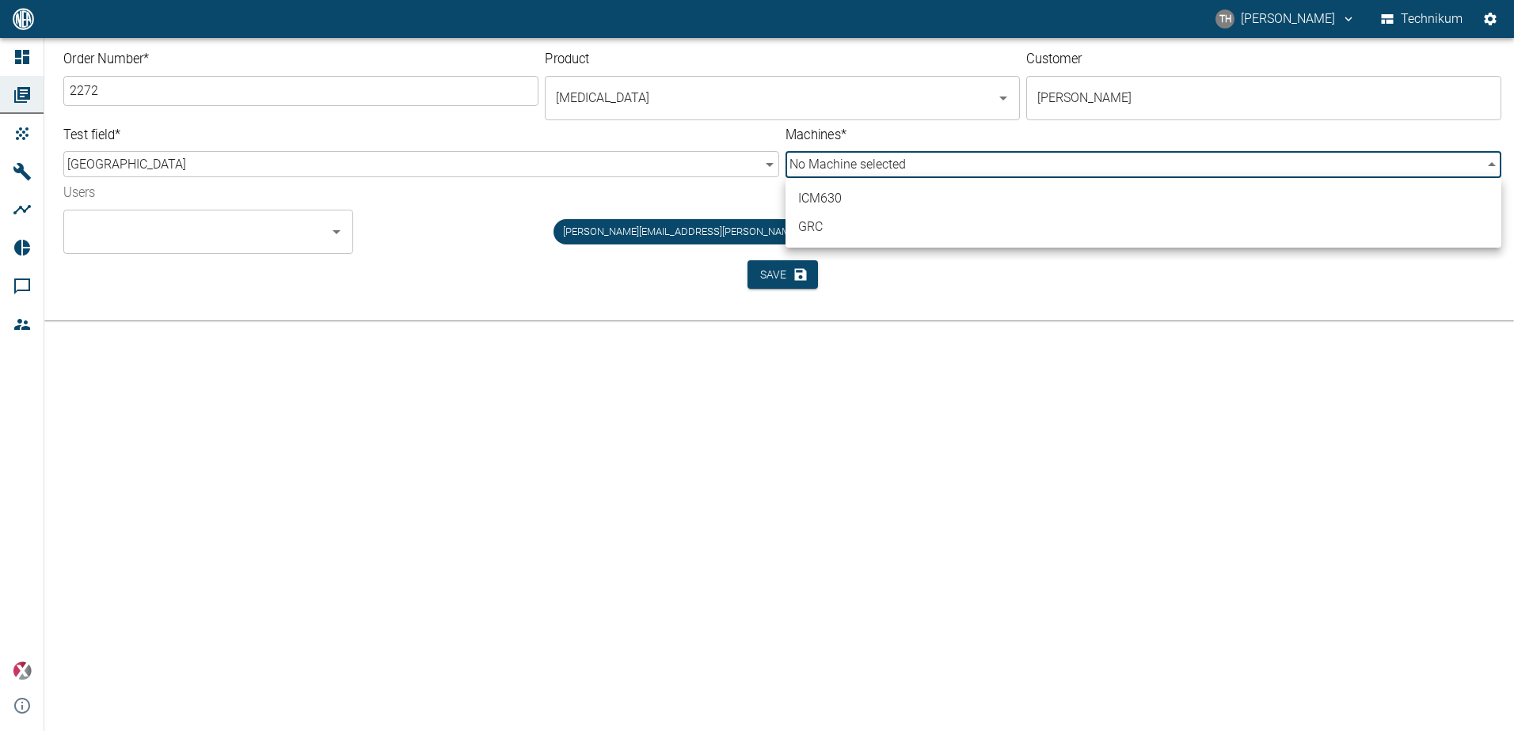
click at [986, 294] on div at bounding box center [757, 365] width 1514 height 731
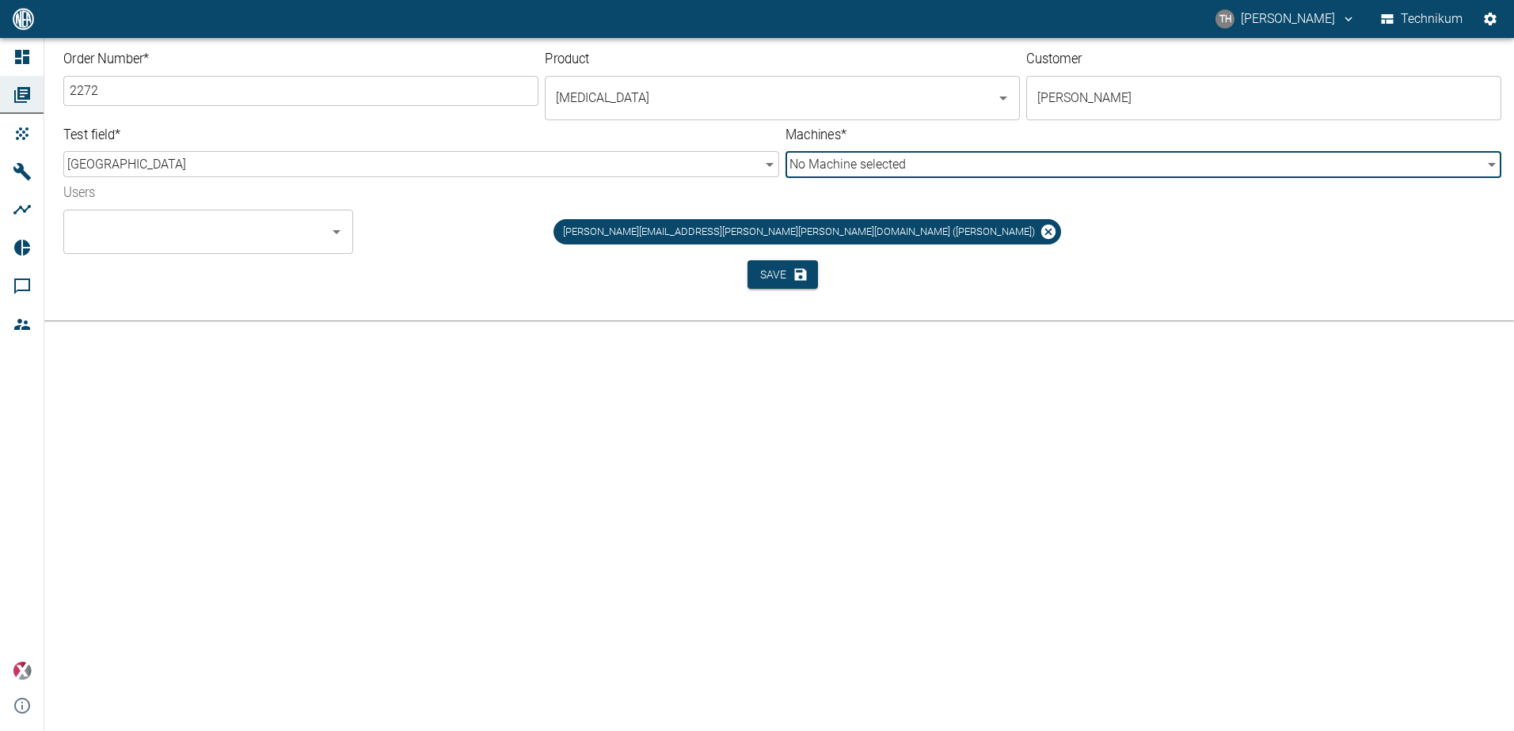
click at [885, 159] on body "TH Thomas Hosten Technikum Dashboard Orders Products Machines Analyses Reports …" at bounding box center [757, 365] width 1514 height 731
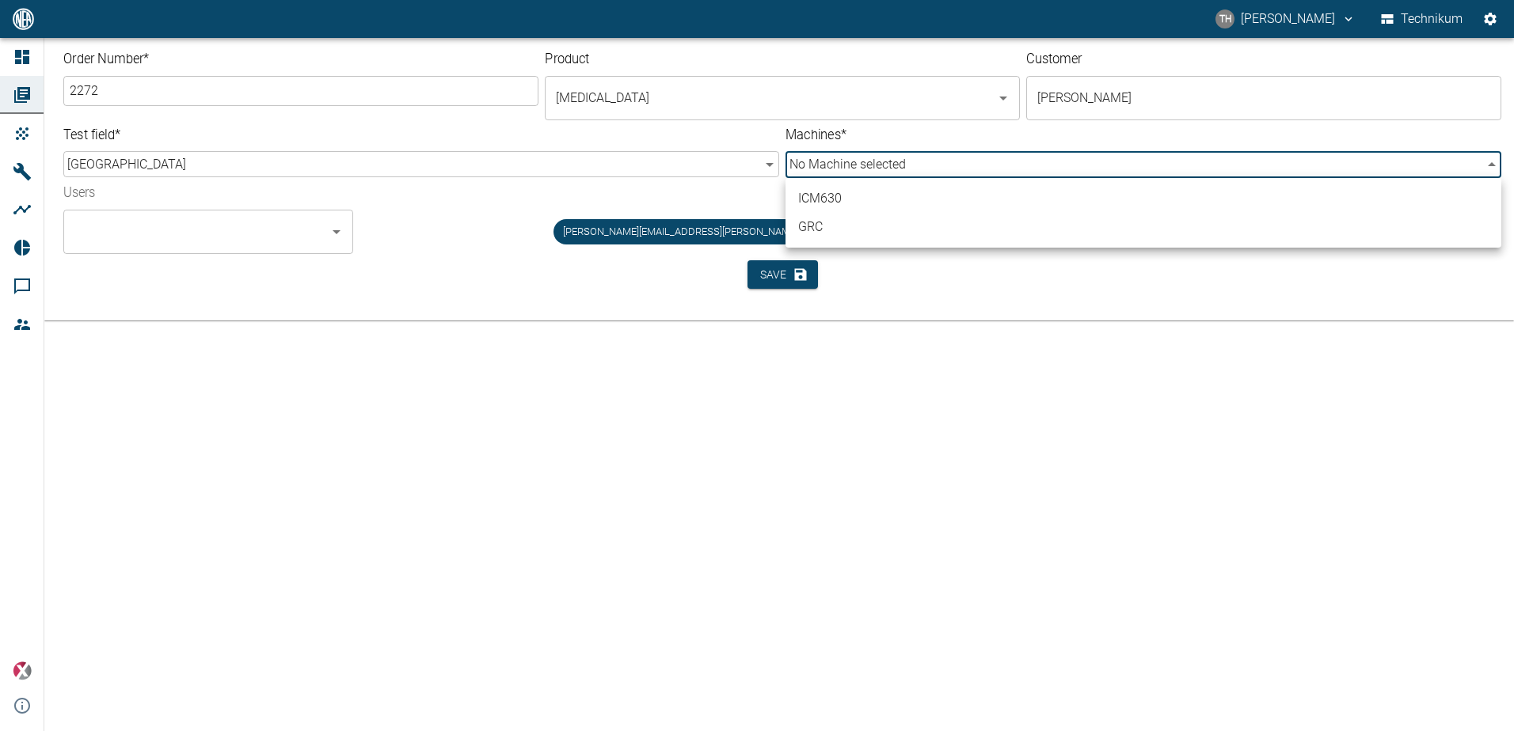
click at [606, 158] on div at bounding box center [757, 365] width 1514 height 731
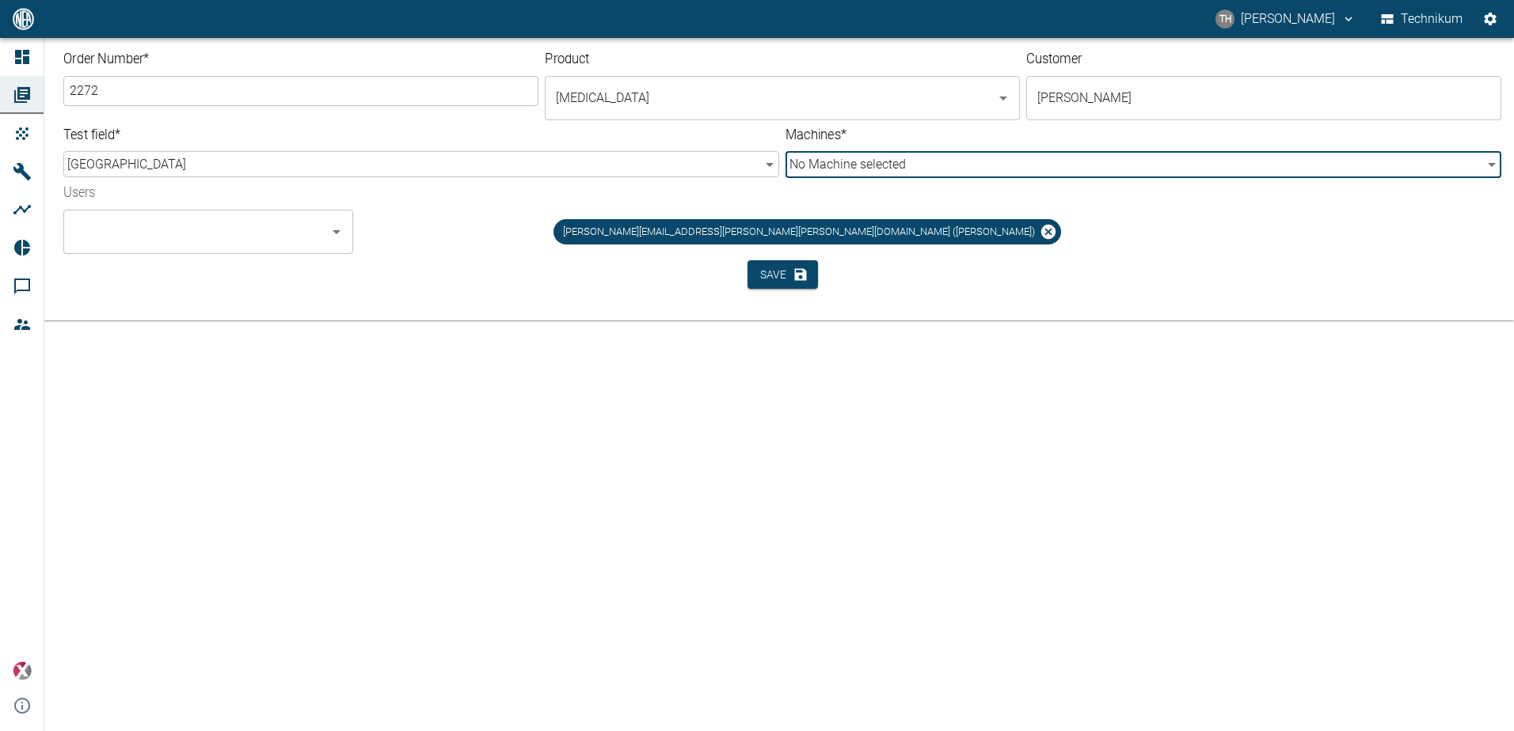
click at [780, 158] on div "Machines * No Machine selected ​" at bounding box center [1140, 149] width 722 height 59
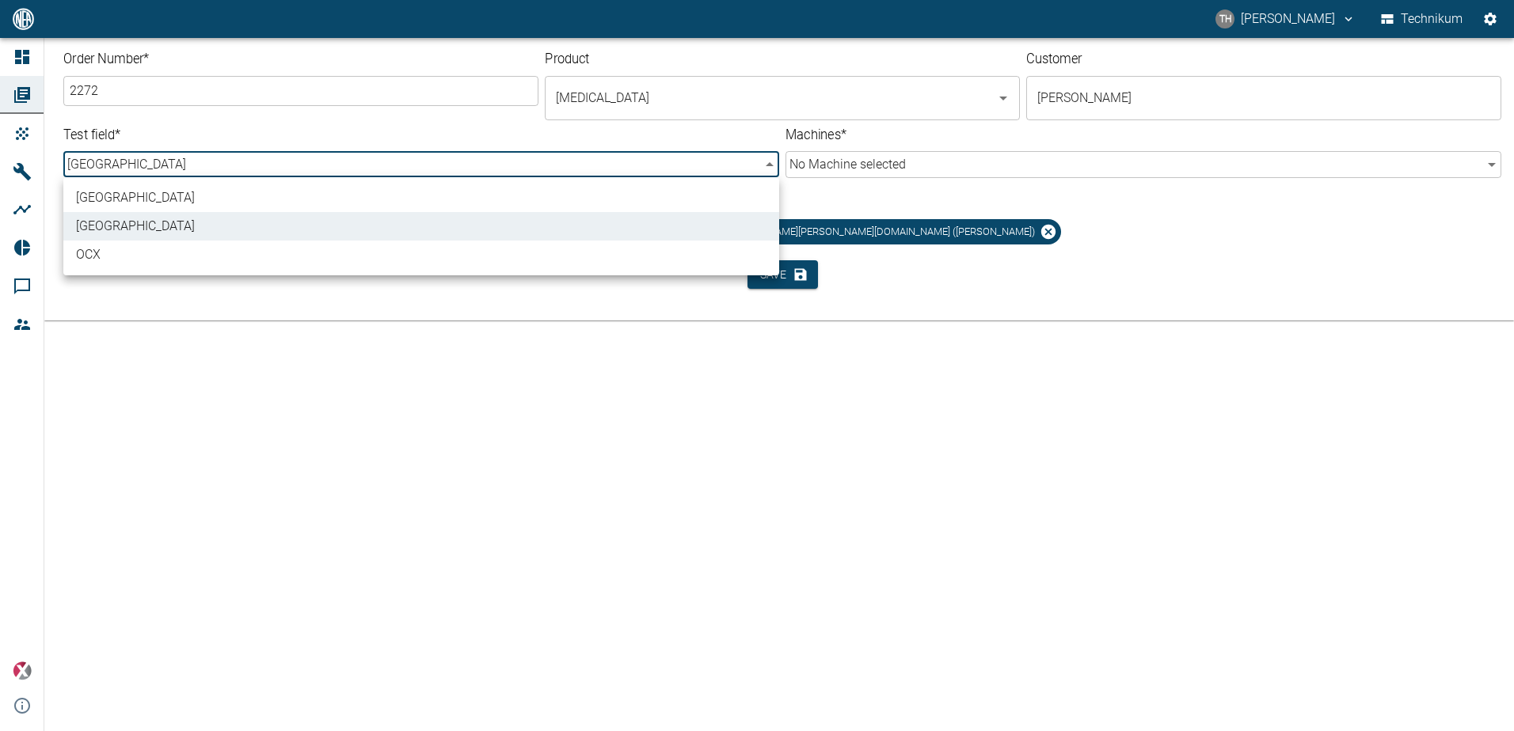
click at [767, 159] on body "TH Thomas Hosten Technikum Dashboard Orders Products Machines Analyses Reports …" at bounding box center [757, 365] width 1514 height 731
click at [1088, 283] on div at bounding box center [757, 365] width 1514 height 731
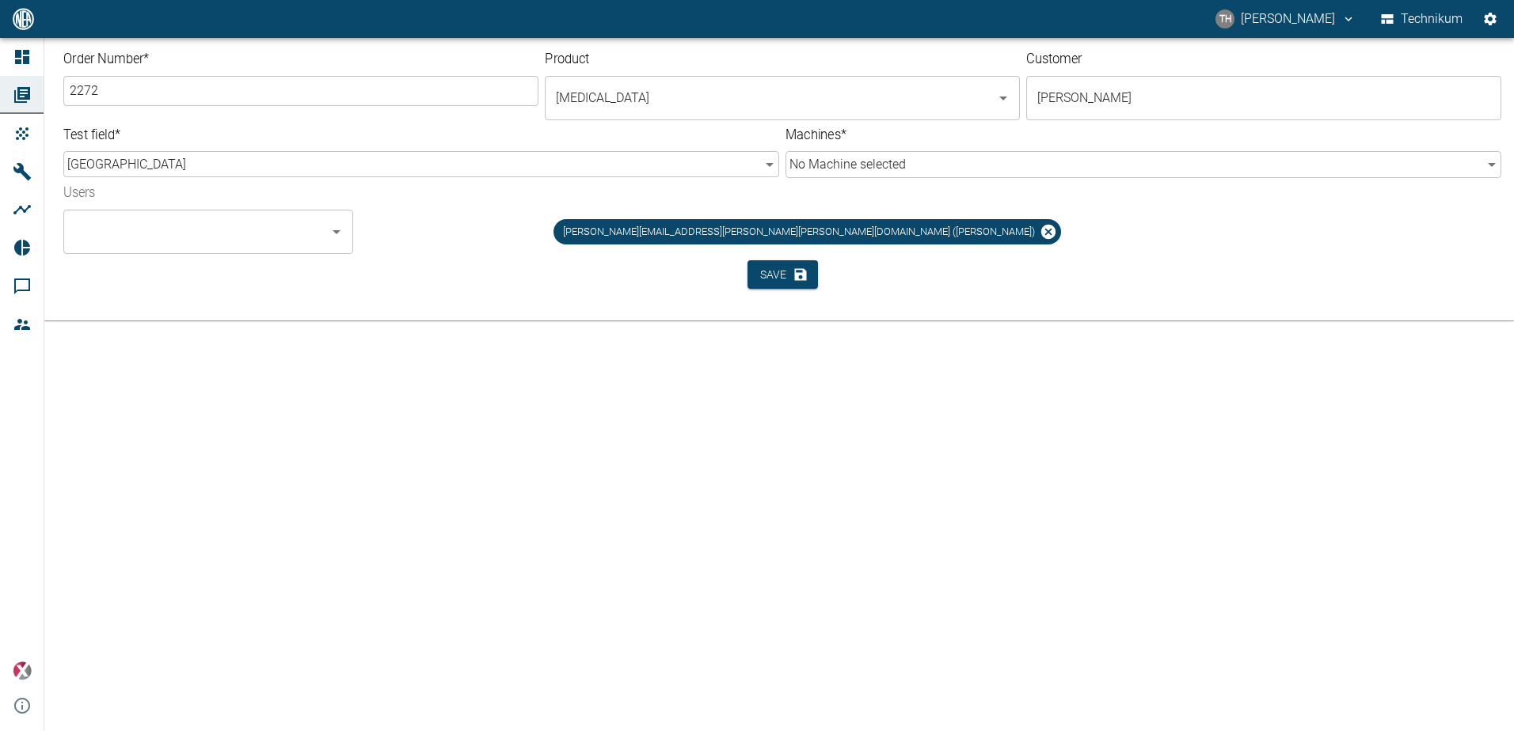
click at [1134, 237] on div "thomas.hosten@neuman-esser.de (Thomas Hosten)" at bounding box center [813, 225] width 895 height 57
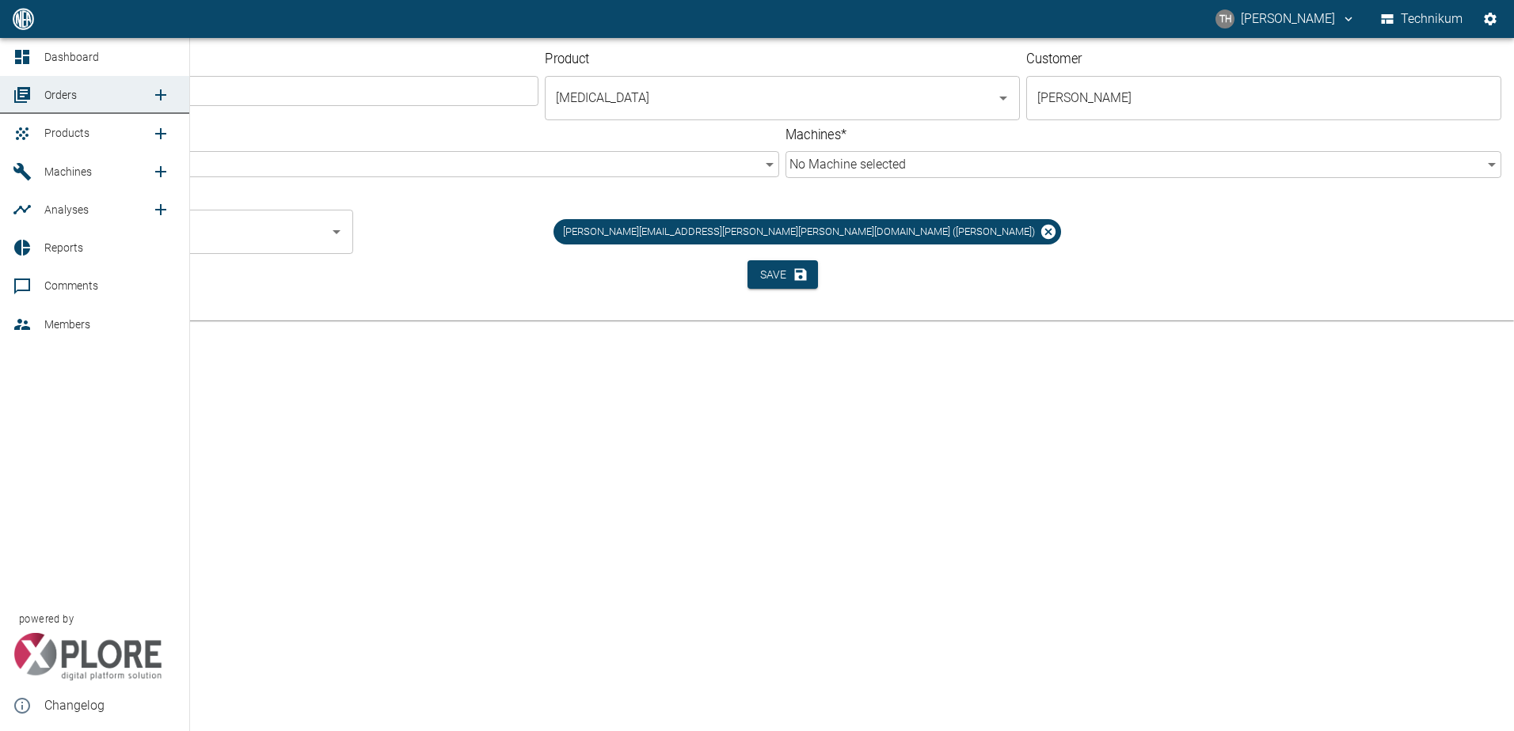
click at [55, 93] on span "Orders" at bounding box center [60, 95] width 32 height 13
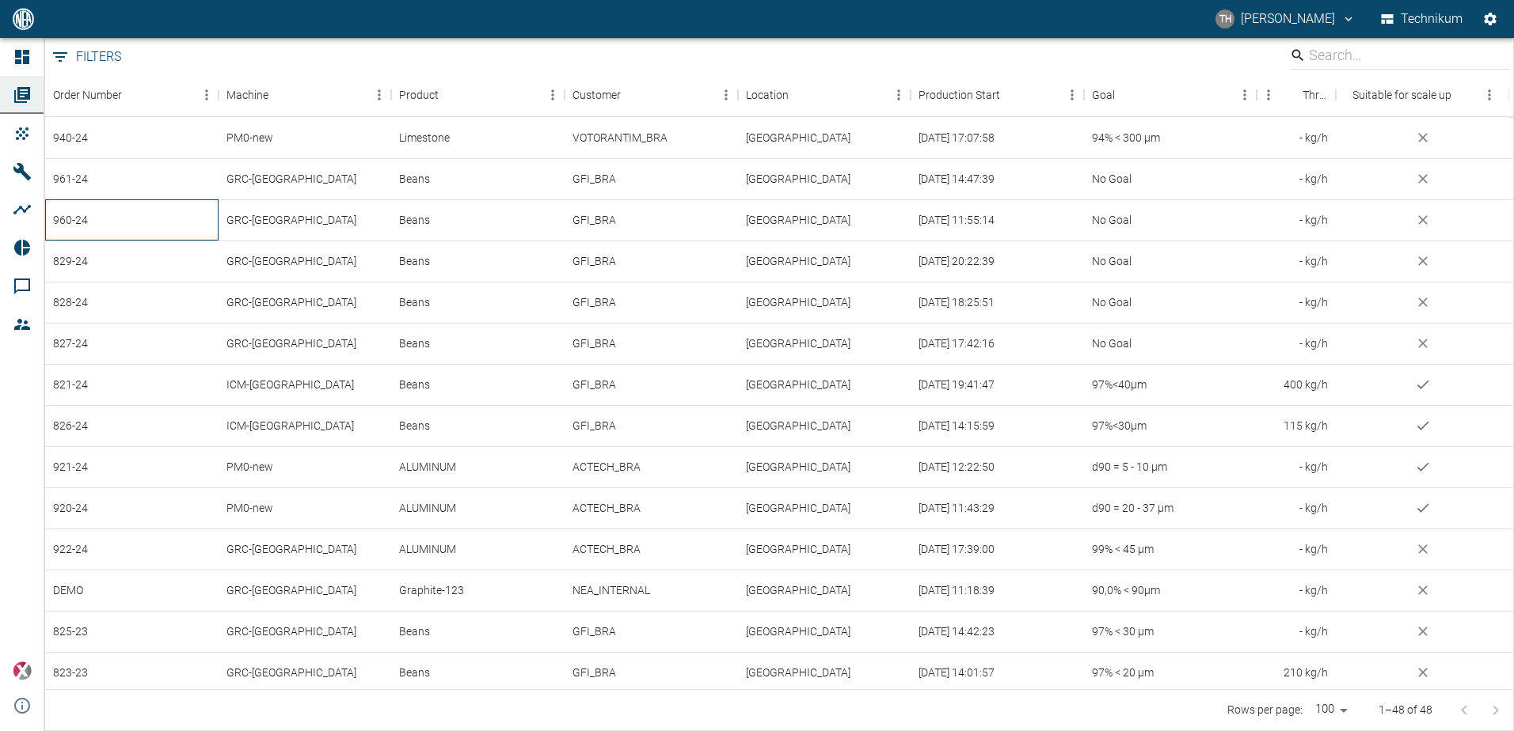
click at [74, 226] on div "960-24" at bounding box center [131, 219] width 173 height 41
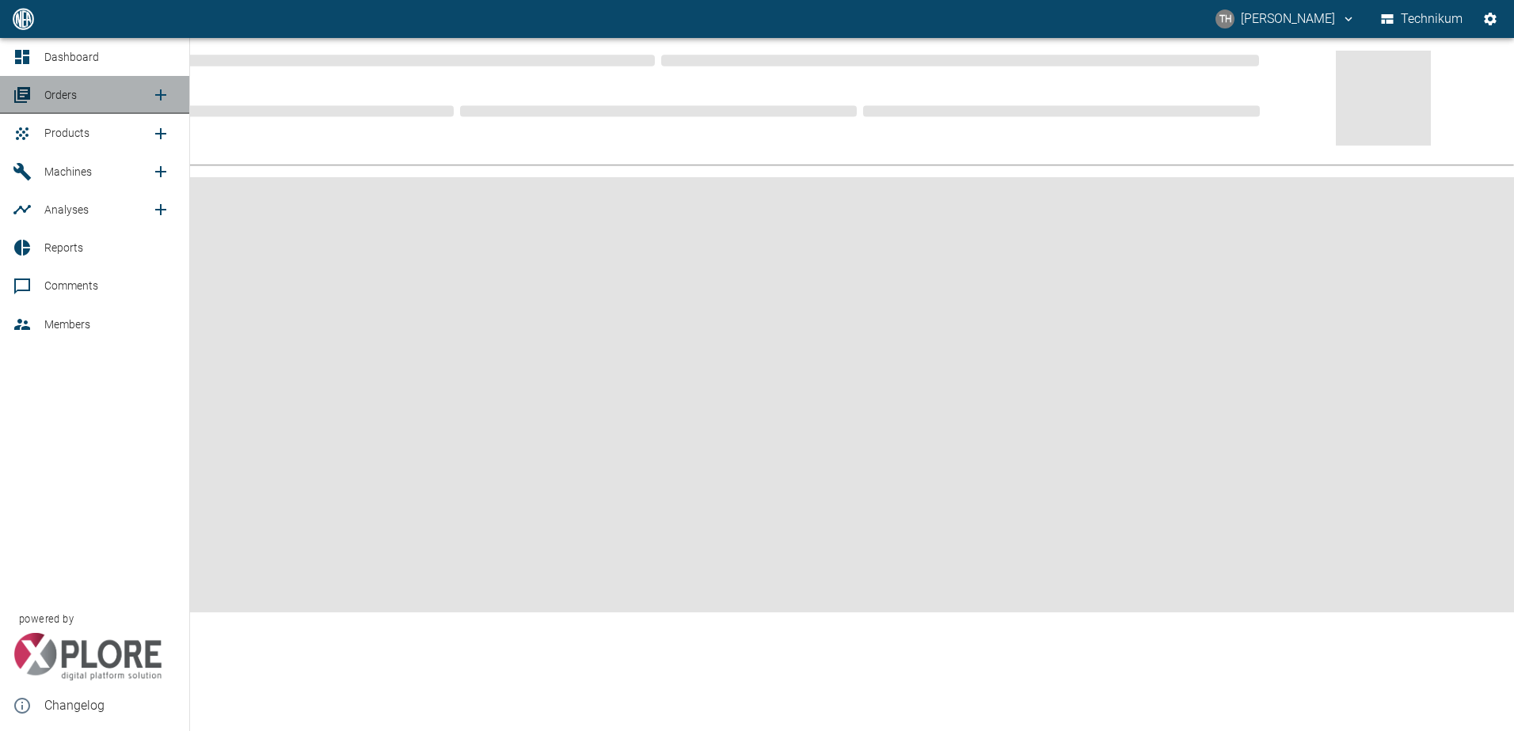
click at [35, 96] on div at bounding box center [25, 94] width 24 height 19
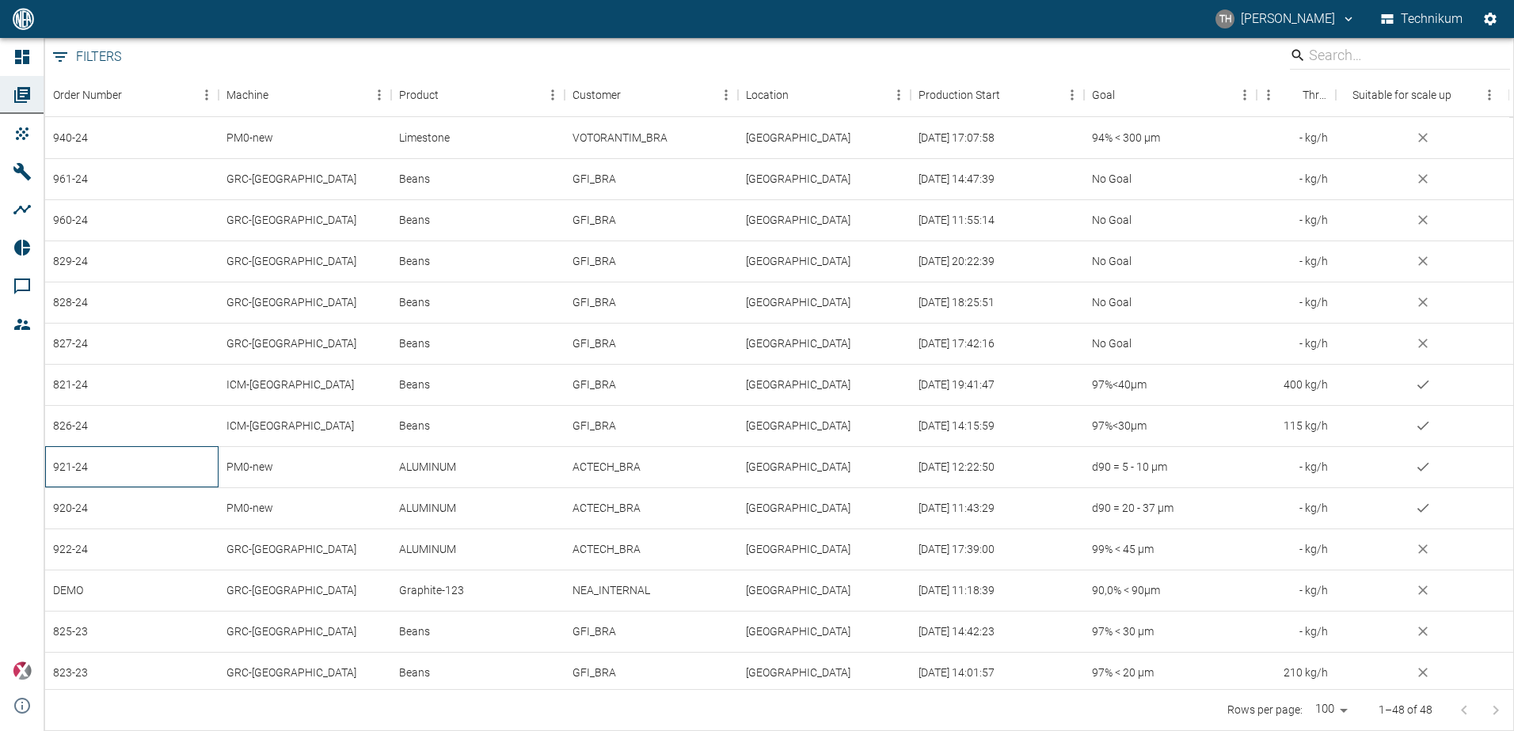
click at [85, 467] on div "921-24" at bounding box center [131, 466] width 173 height 41
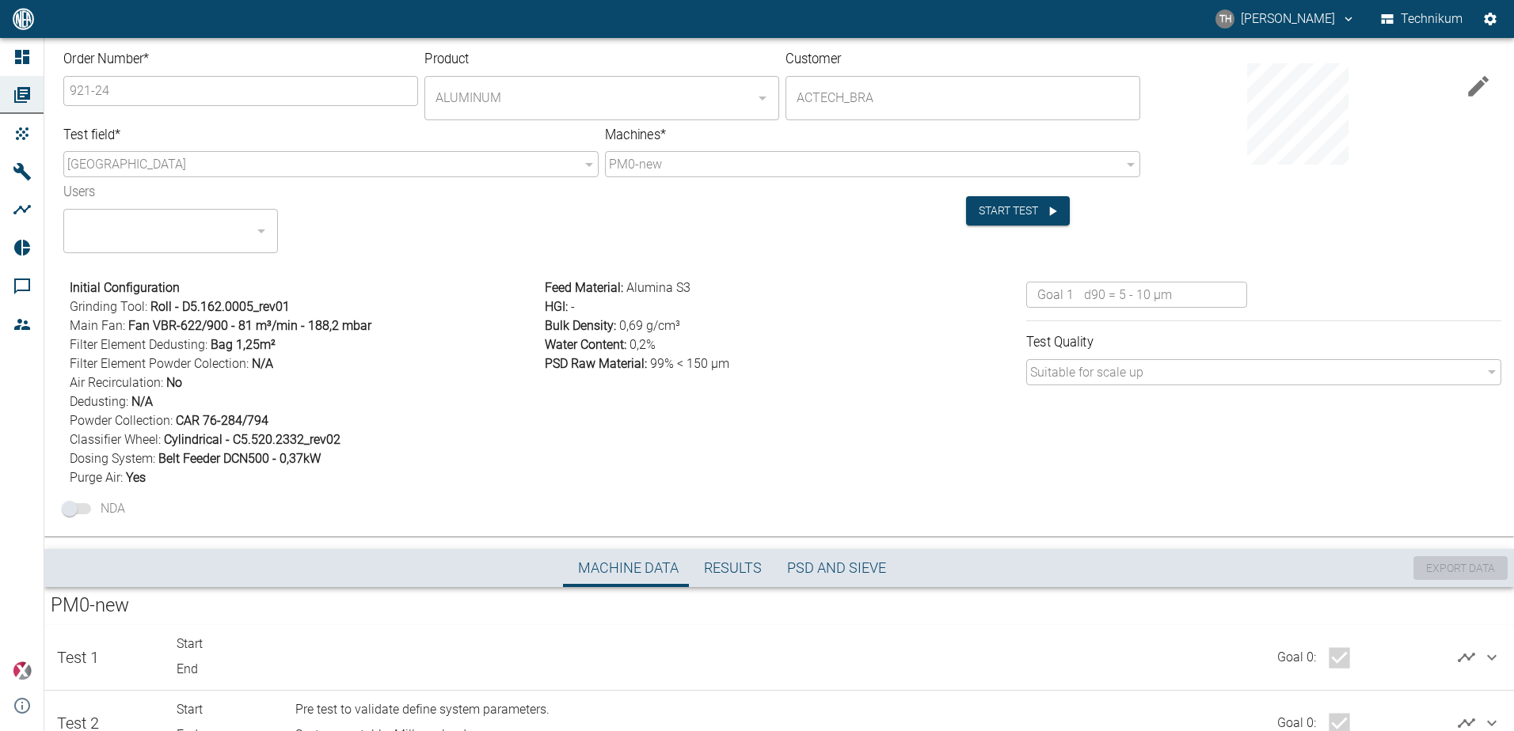
scroll to position [262, 0]
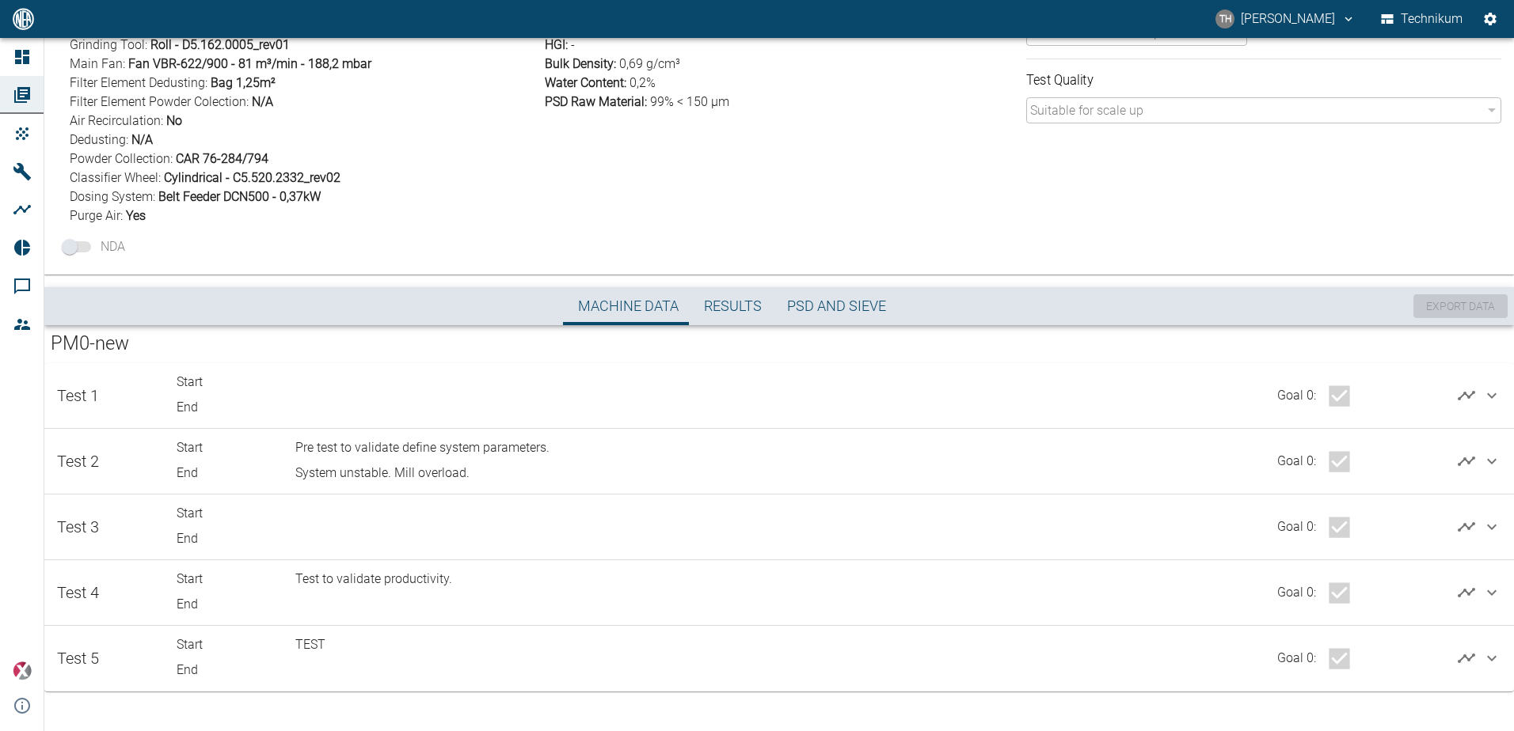
click at [1487, 394] on icon at bounding box center [1491, 395] width 19 height 19
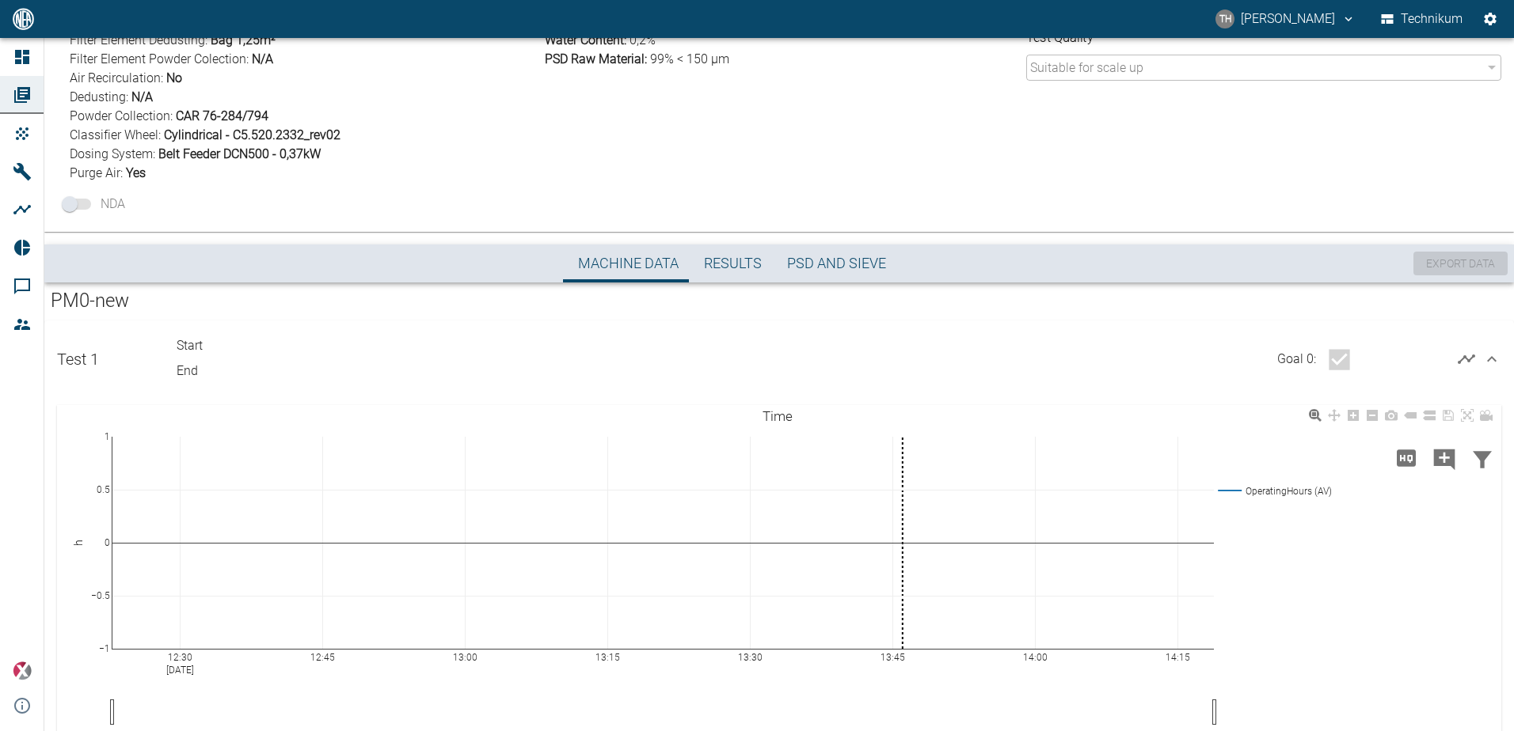
scroll to position [317, 0]
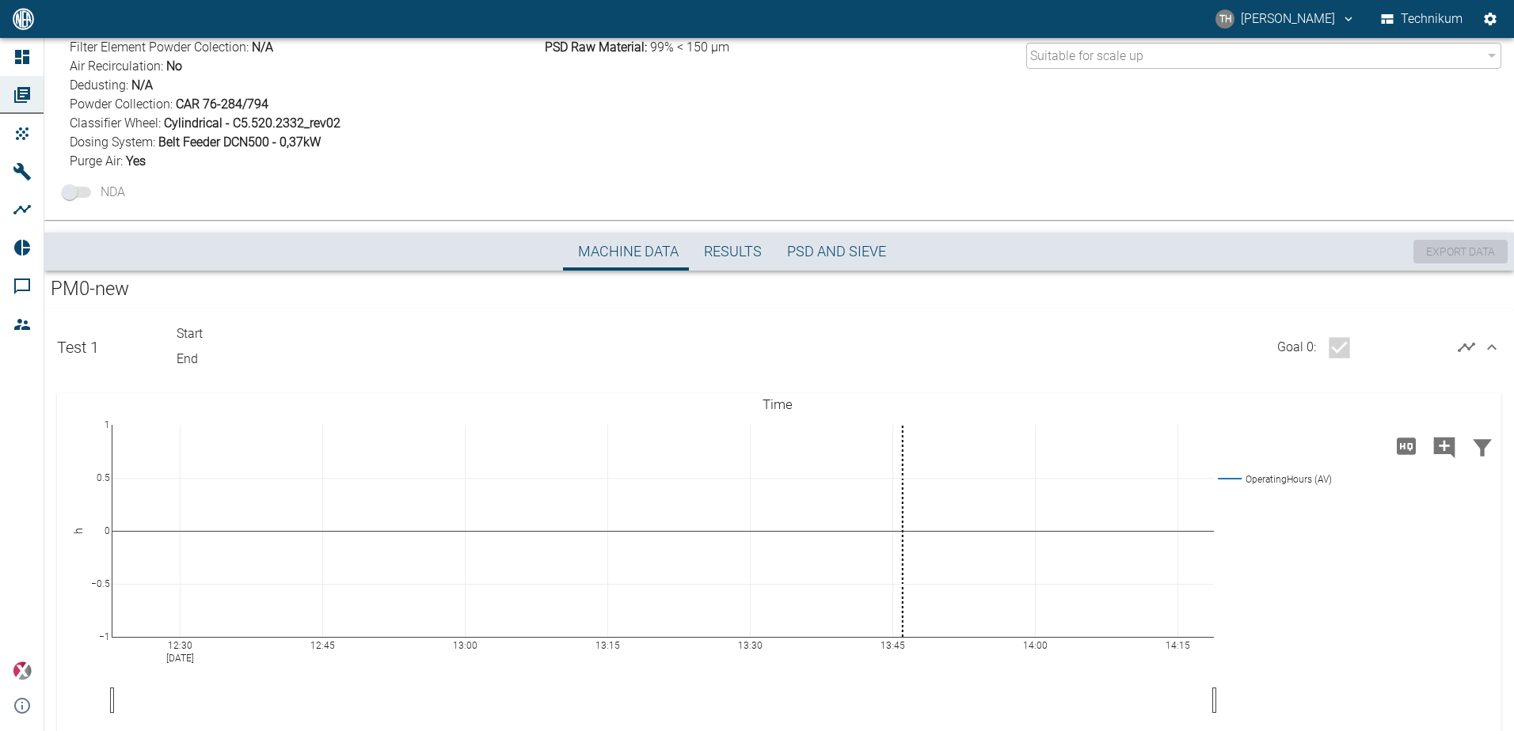
click at [1490, 348] on icon at bounding box center [1491, 347] width 9 height 6
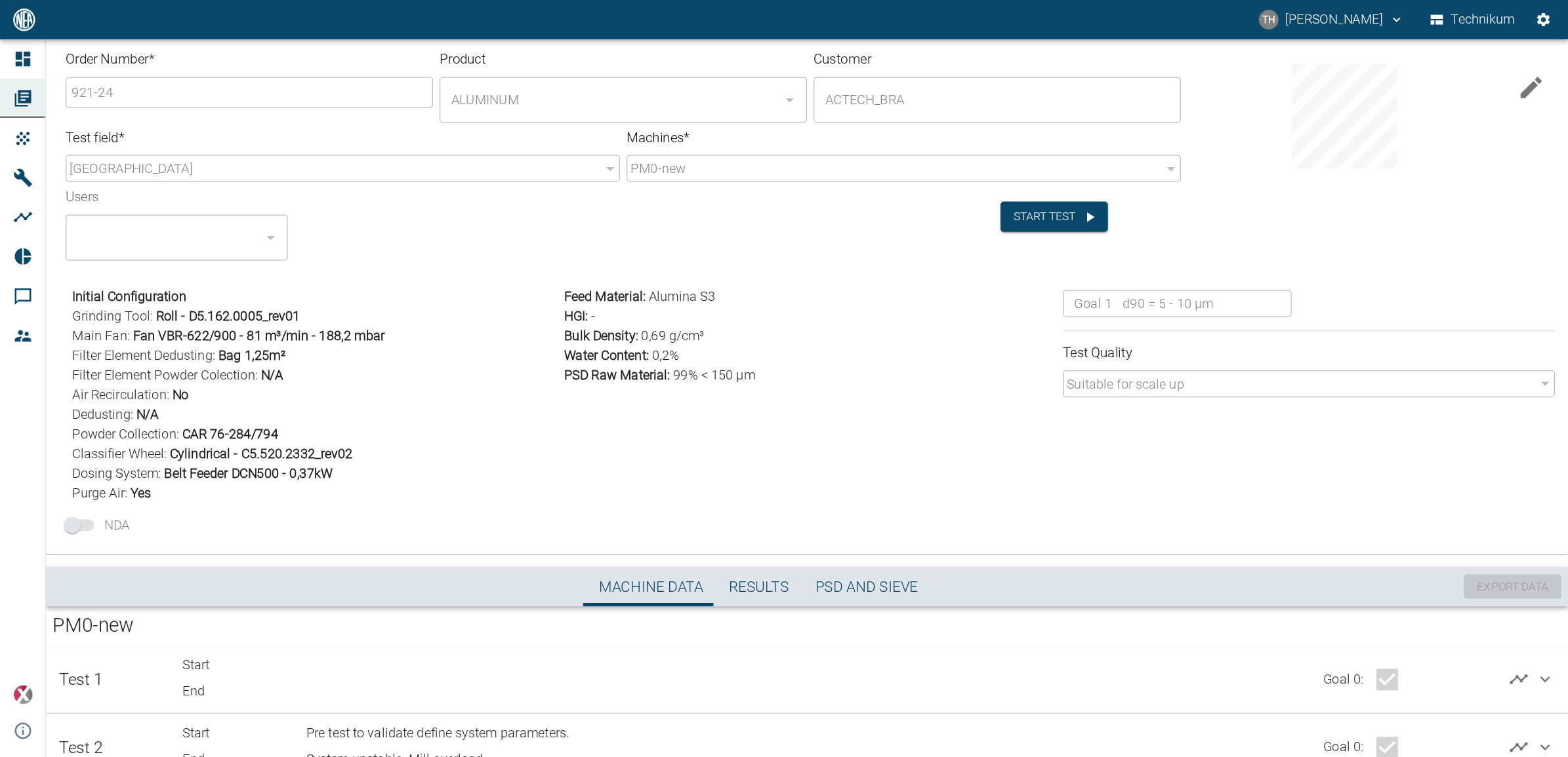
scroll to position [0, 0]
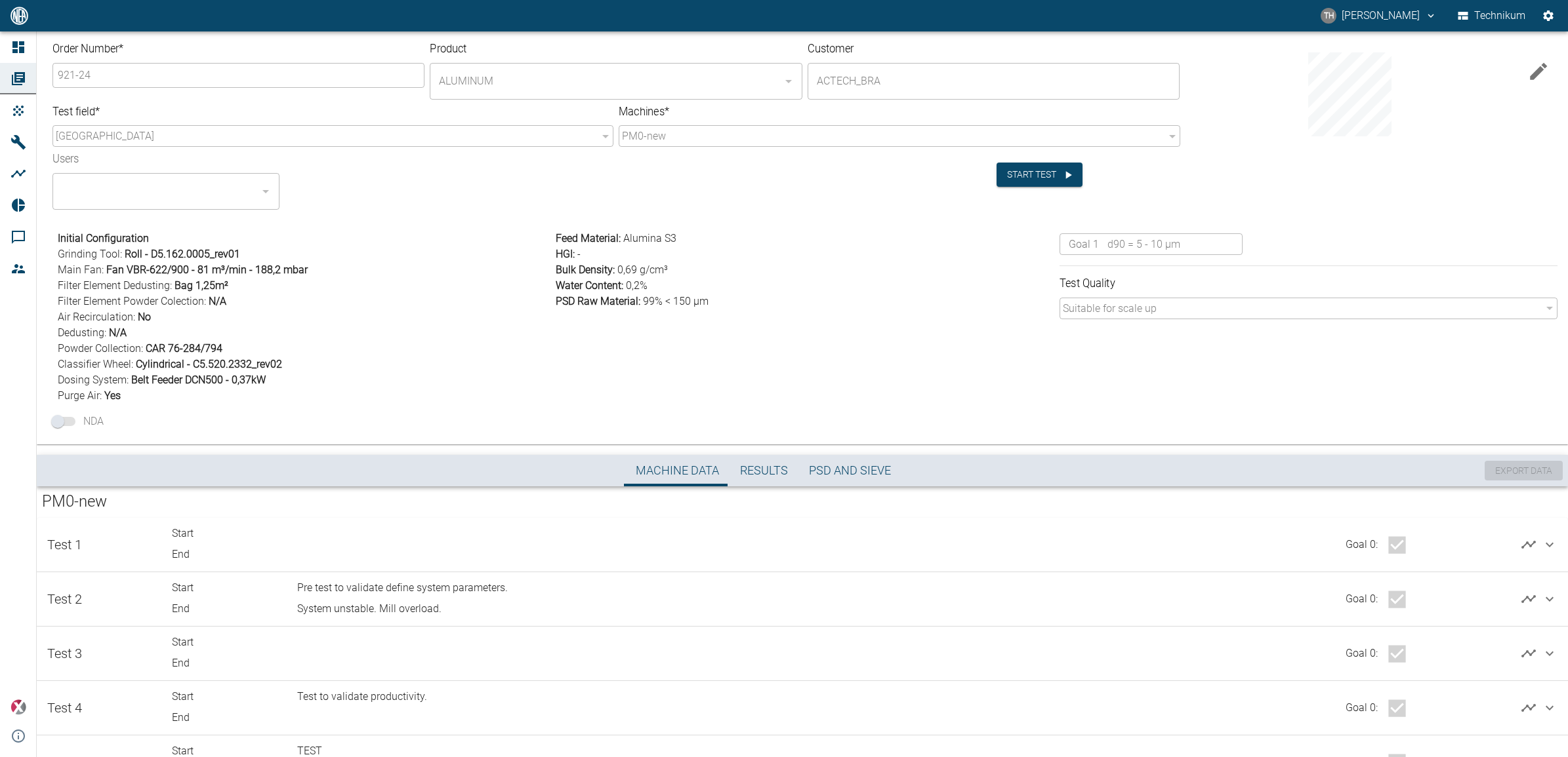
click at [504, 390] on span "Purge Air : Yes" at bounding box center [304, 396] width 493 height 16
click at [385, 409] on label "NDA" at bounding box center [293, 422] width 495 height 25
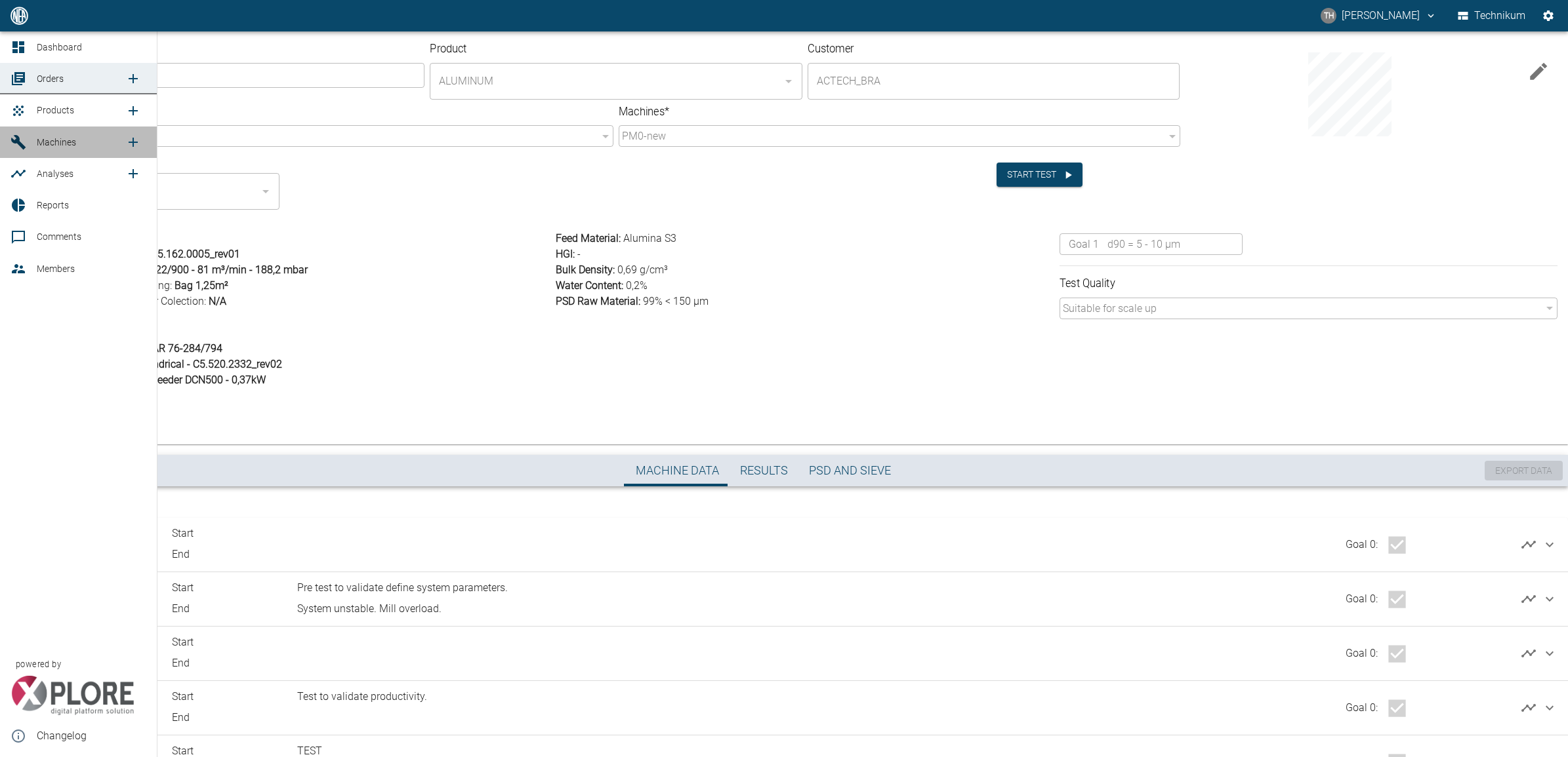
click at [40, 141] on span "Machines" at bounding box center [56, 142] width 39 height 11
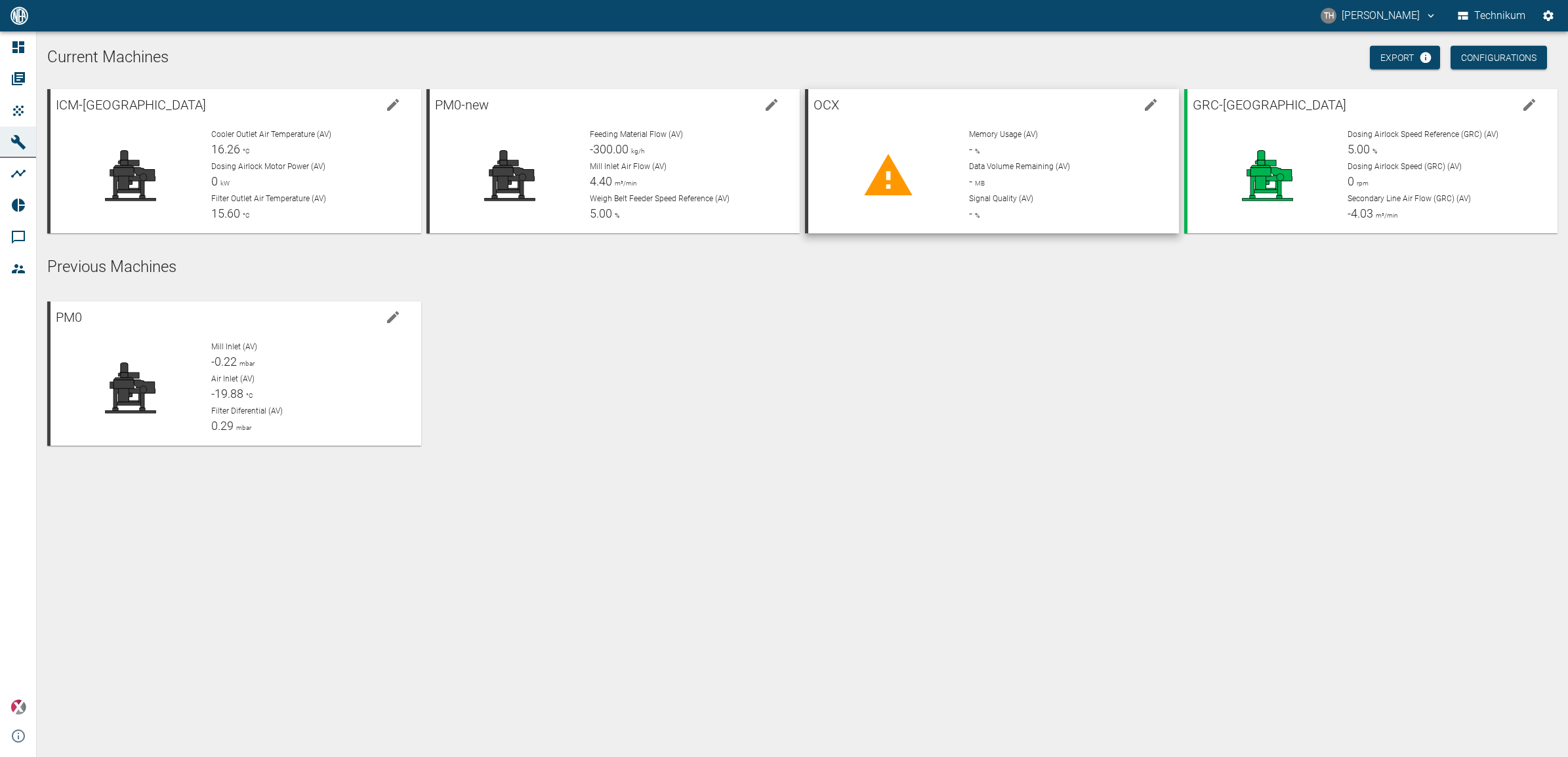
click at [953, 177] on div at bounding box center [888, 176] width 140 height 94
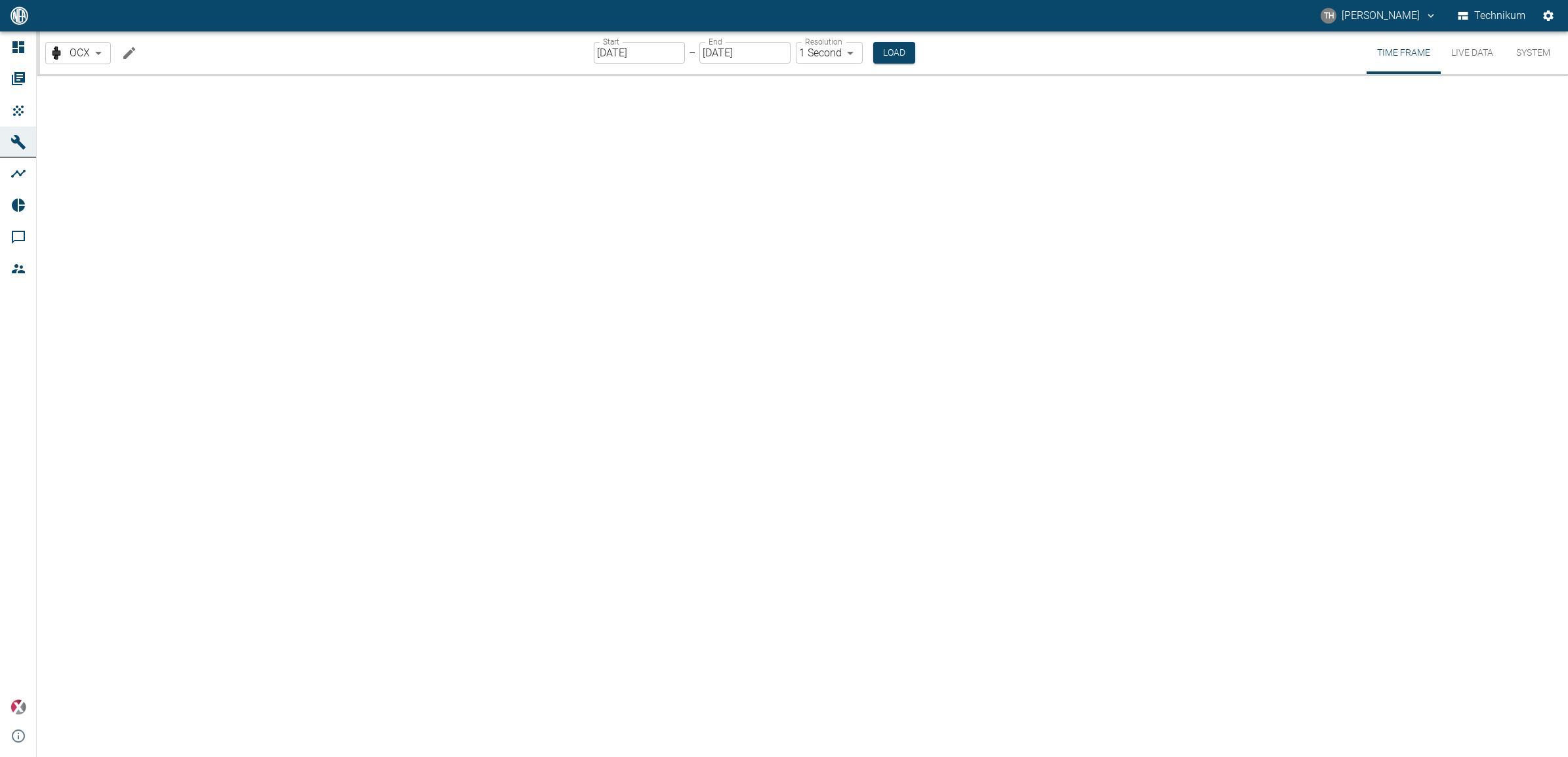
type input "2min"
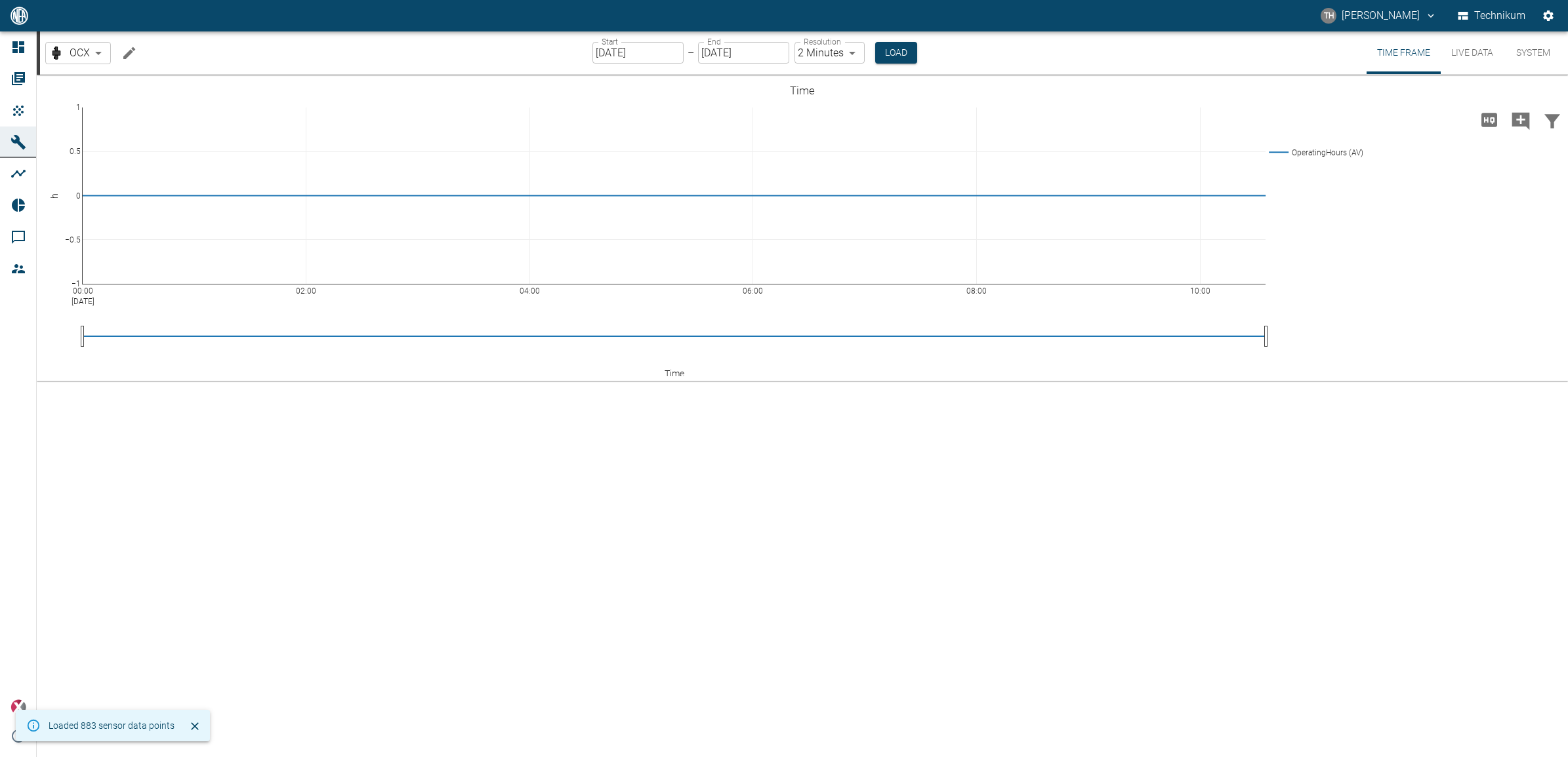
click at [664, 51] on input "[DATE]" at bounding box center [638, 53] width 91 height 22
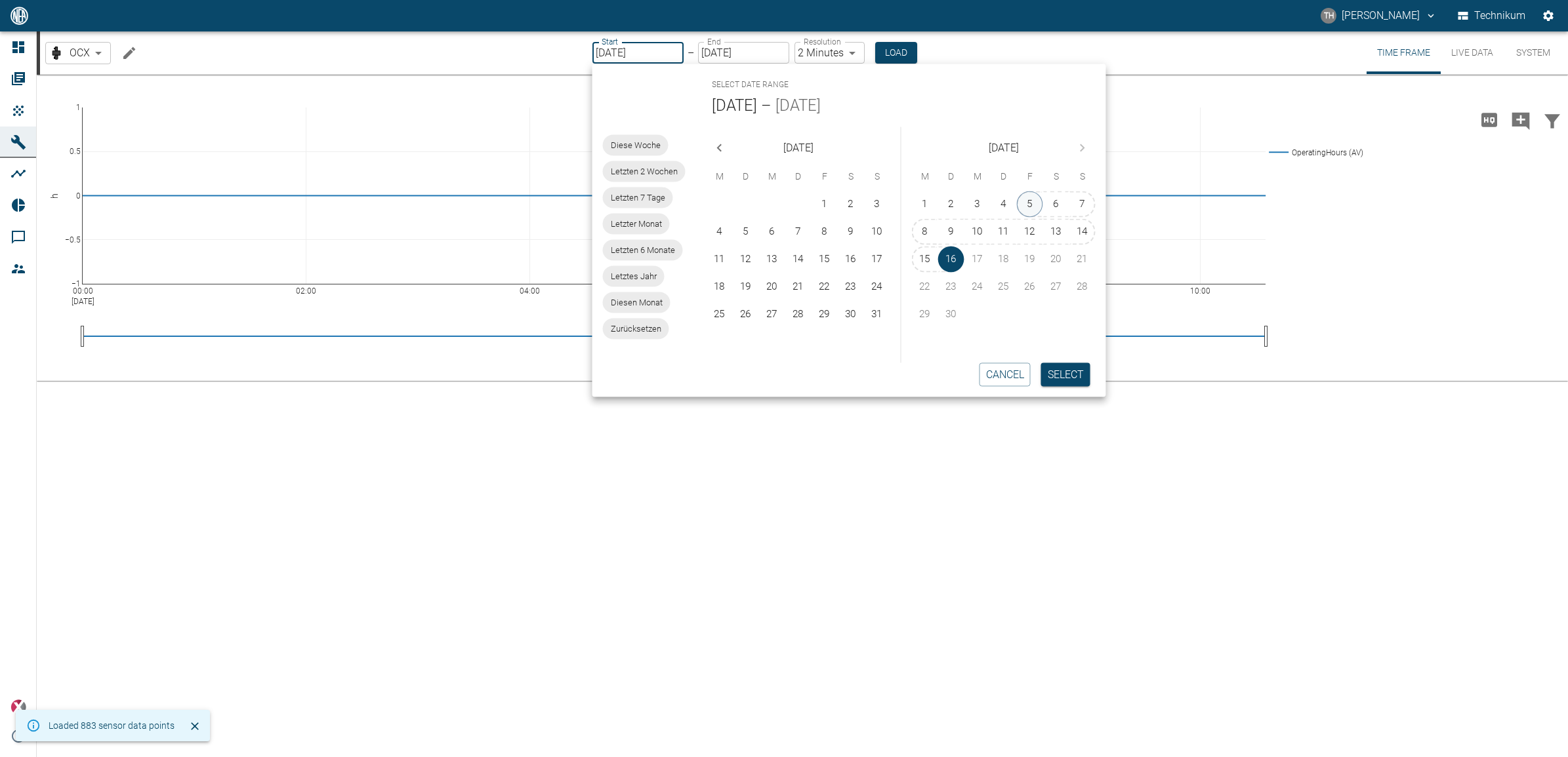
click at [1028, 204] on button "5" at bounding box center [1030, 205] width 27 height 27
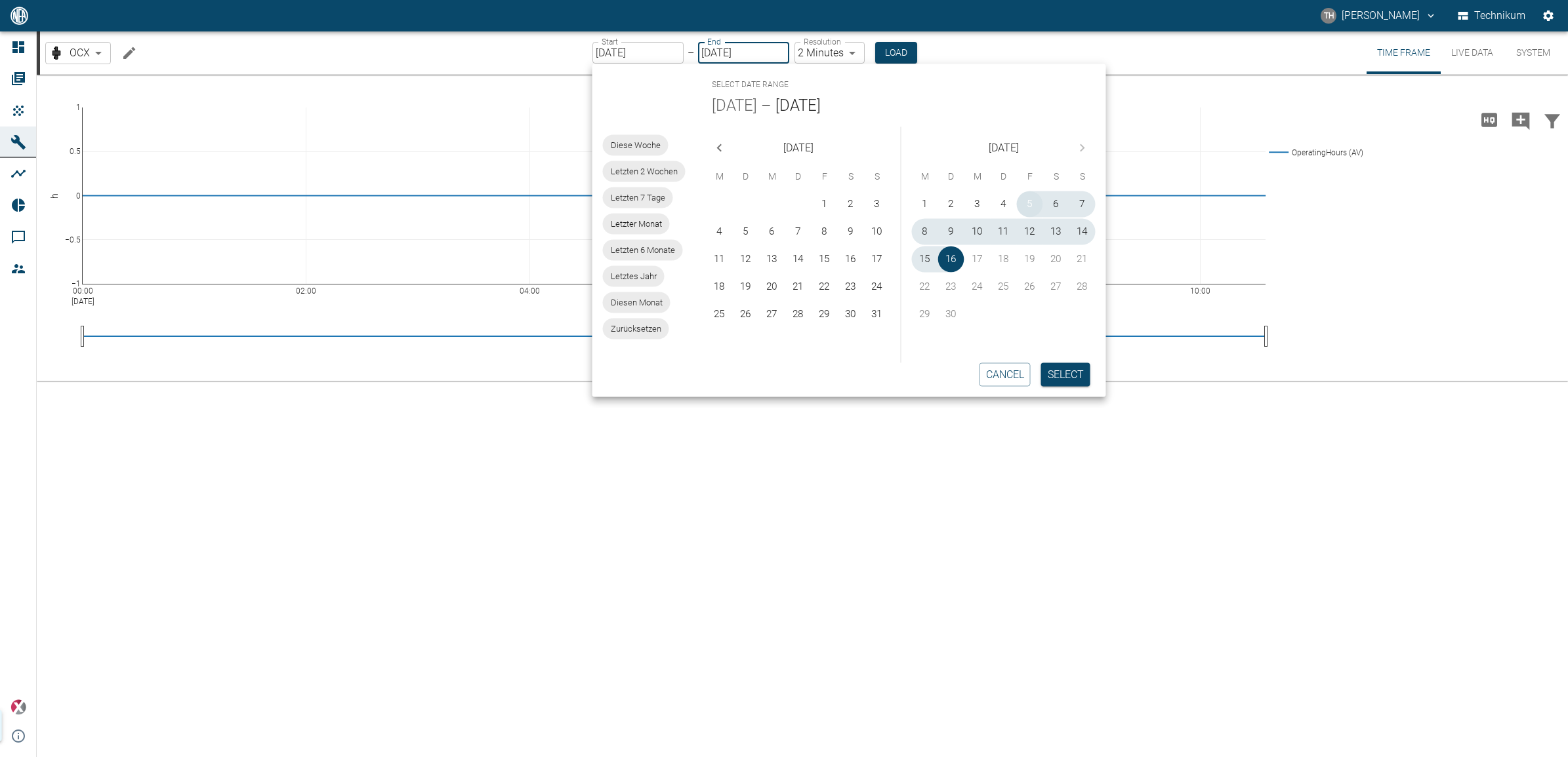
type input "[DATE]"
click at [1028, 204] on button "5" at bounding box center [1030, 205] width 27 height 27
type input "[DATE]"
click at [894, 51] on button "Load" at bounding box center [896, 53] width 42 height 22
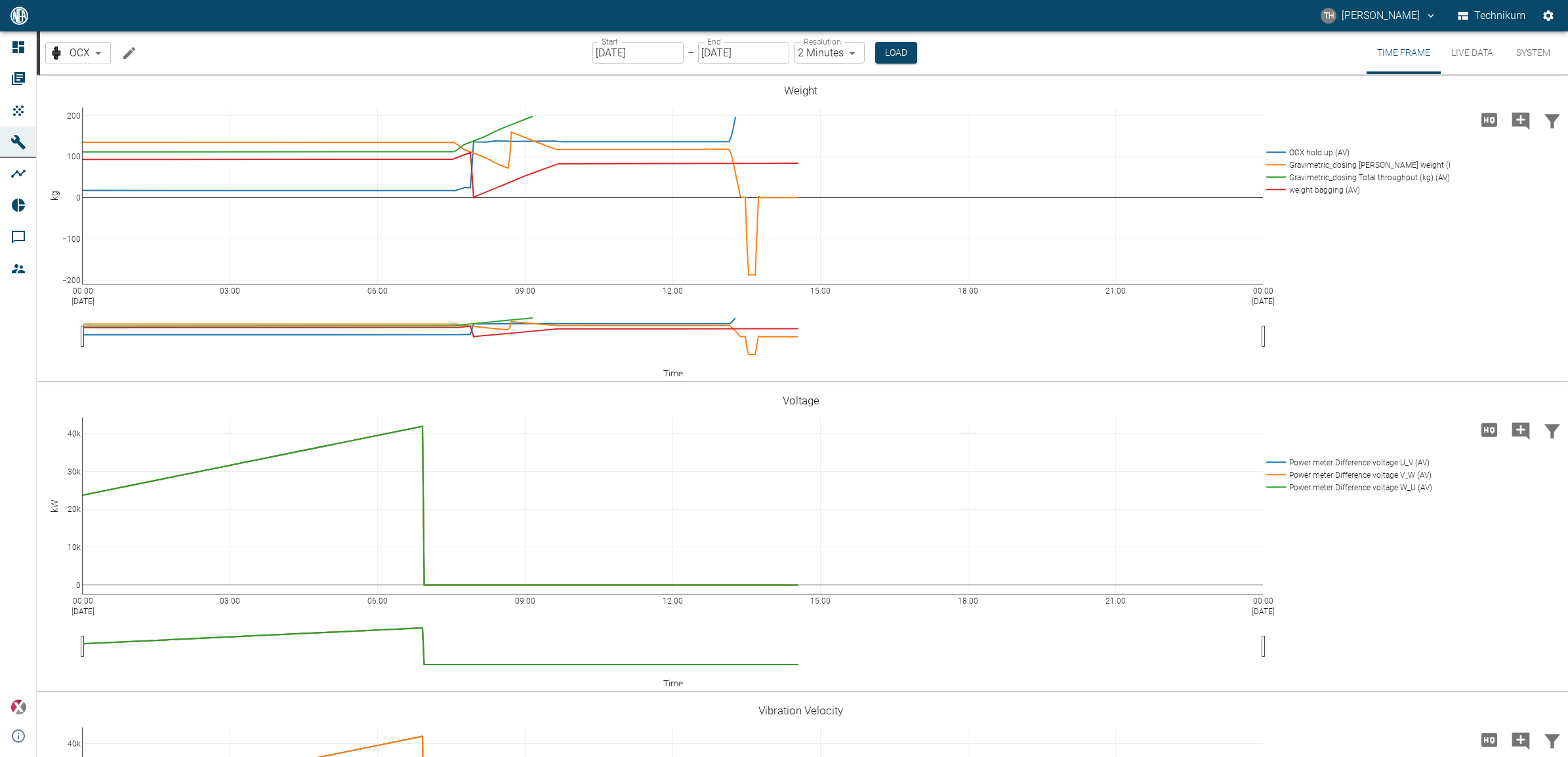
click at [648, 53] on input "09/05/2025" at bounding box center [638, 53] width 91 height 22
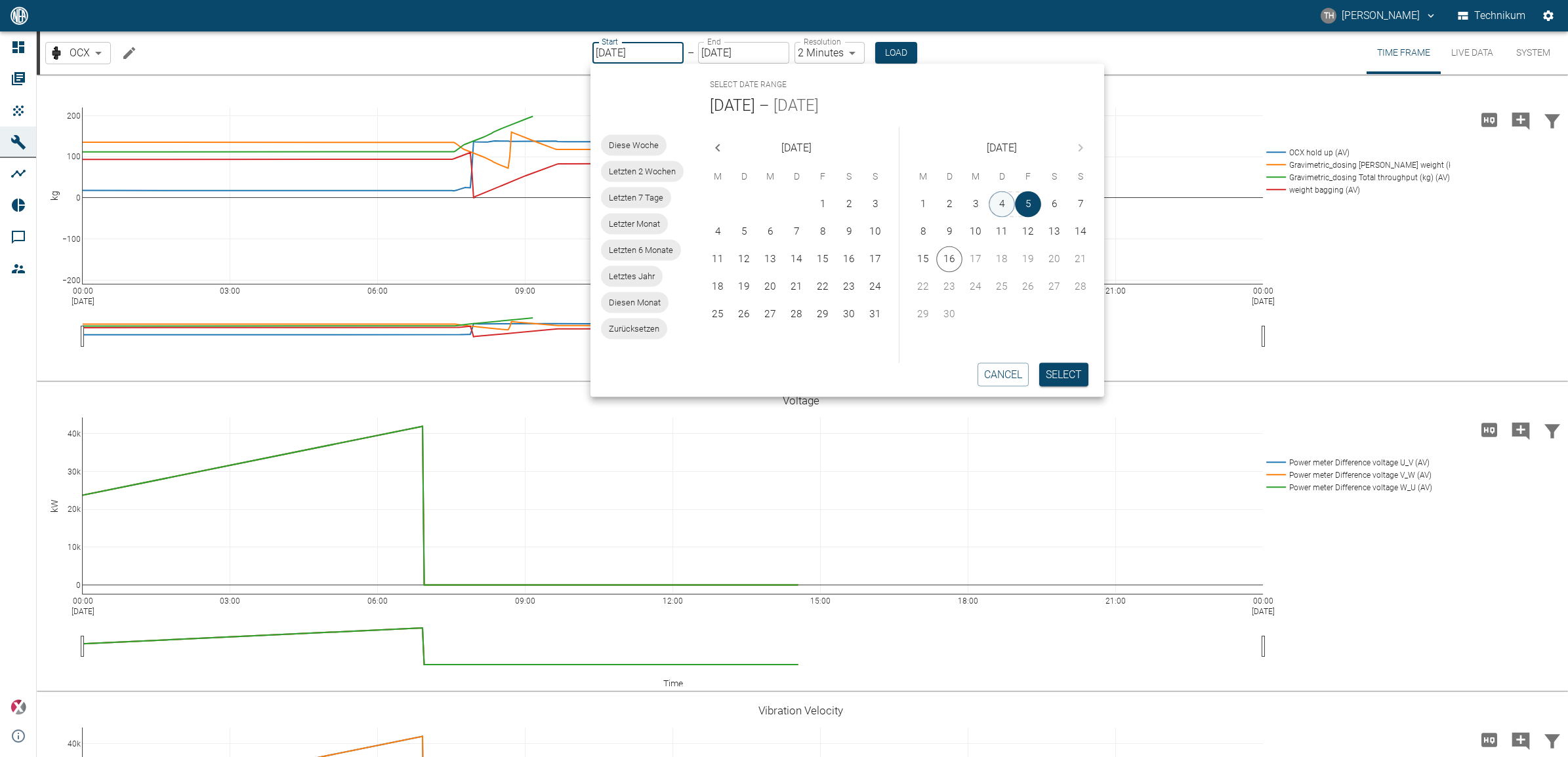
click at [999, 205] on button "4" at bounding box center [1002, 205] width 27 height 27
type input "09/04/2025"
drag, startPoint x: 995, startPoint y: 205, endPoint x: 985, endPoint y: 202, distance: 10.4
click at [995, 205] on button "4" at bounding box center [1002, 205] width 27 height 27
type input "09/04/2025"
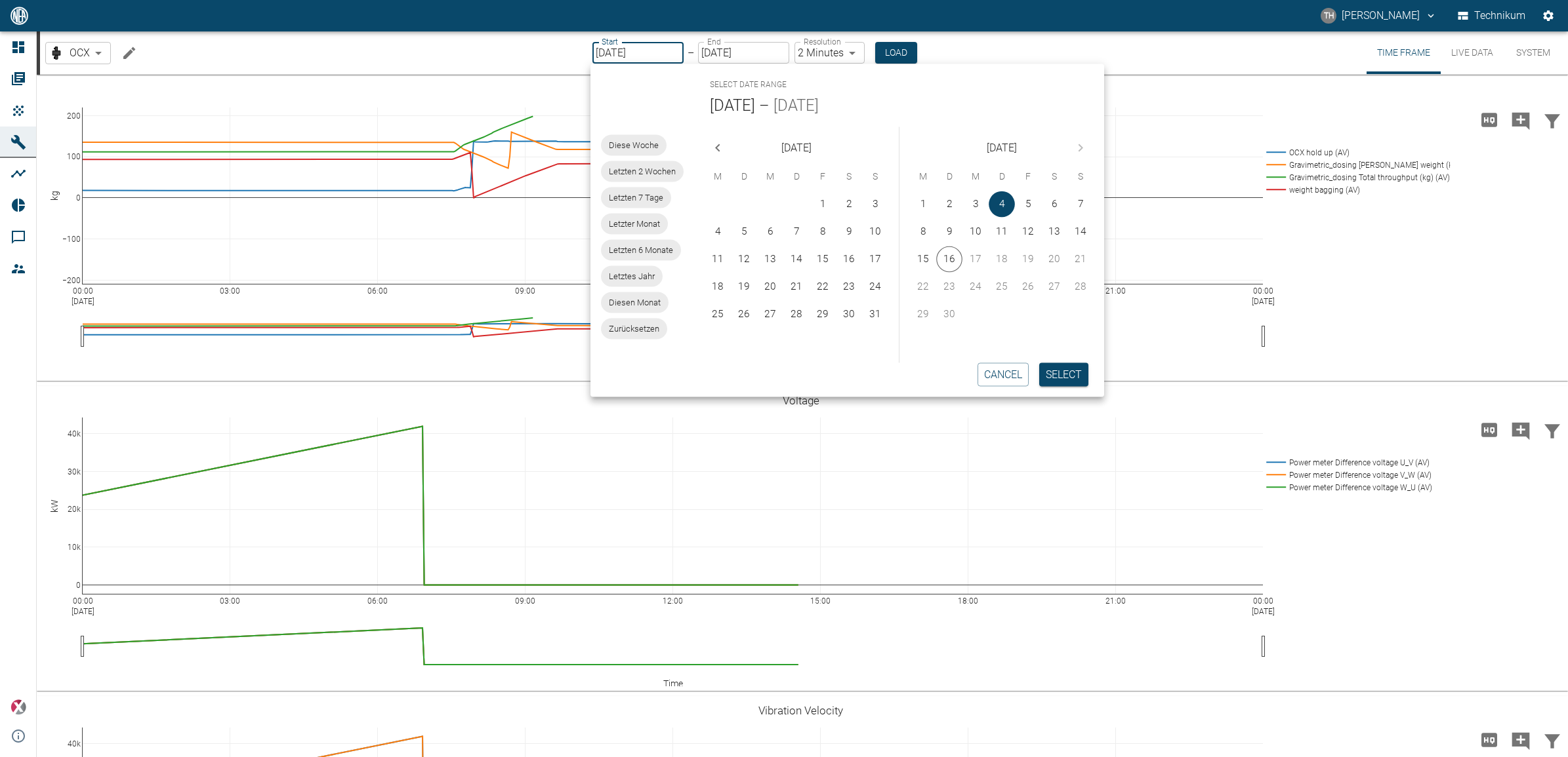
click at [893, 51] on button "Load" at bounding box center [896, 53] width 42 height 22
click at [981, 43] on div "OCX 352fa207-b0a2-438b-b88a-560b5a5ed47c ​ Start 09/04/2025 Start – End 09/04/2…" at bounding box center [804, 52] width 1528 height 42
click at [906, 49] on button "Load" at bounding box center [896, 53] width 42 height 22
click at [996, 46] on div "OCX 352fa207-b0a2-438b-b88a-560b5a5ed47c ​ Start 09/04/2025 Start – End 09/04/2…" at bounding box center [804, 52] width 1528 height 42
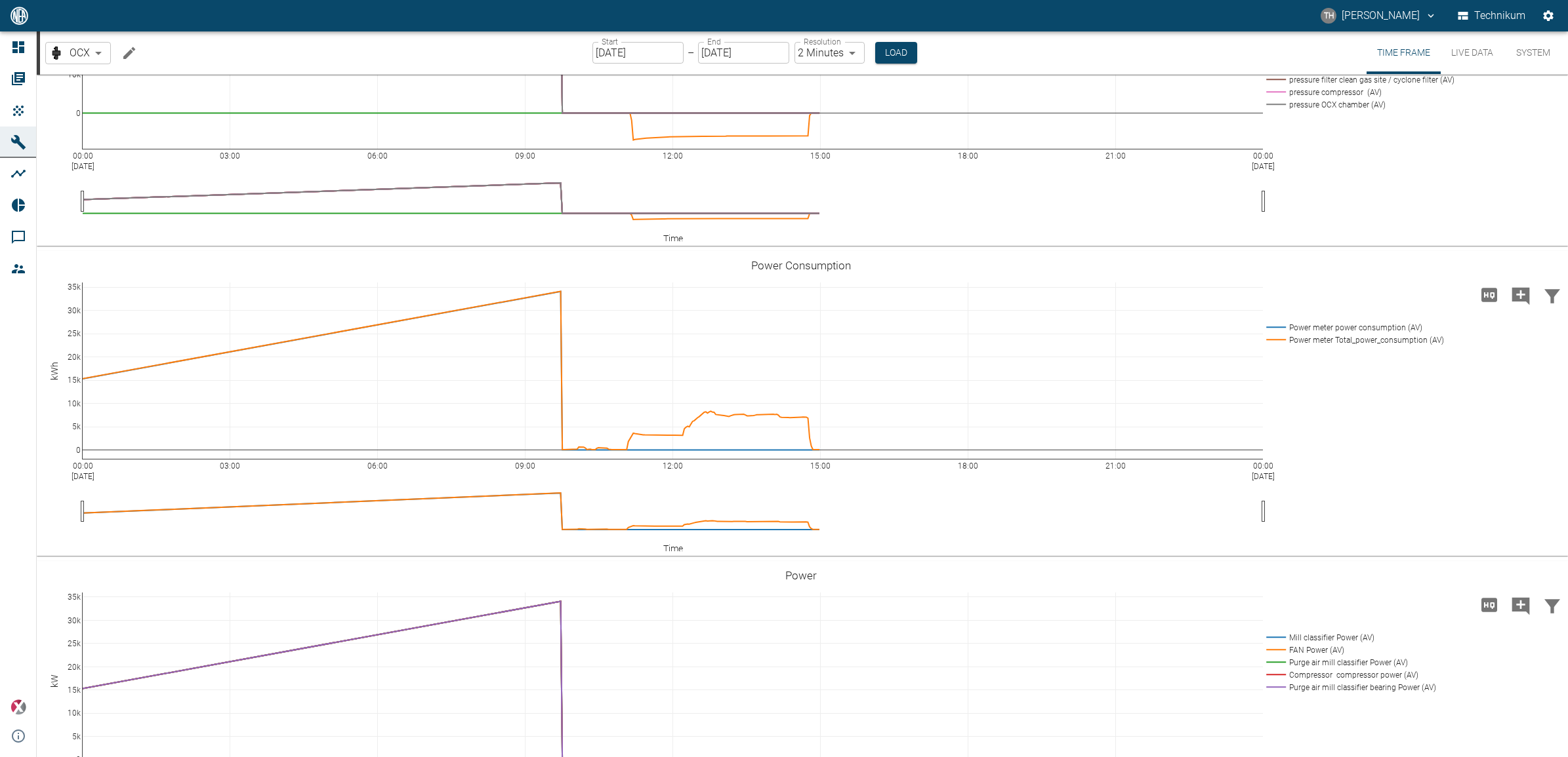
scroll to position [2377, 0]
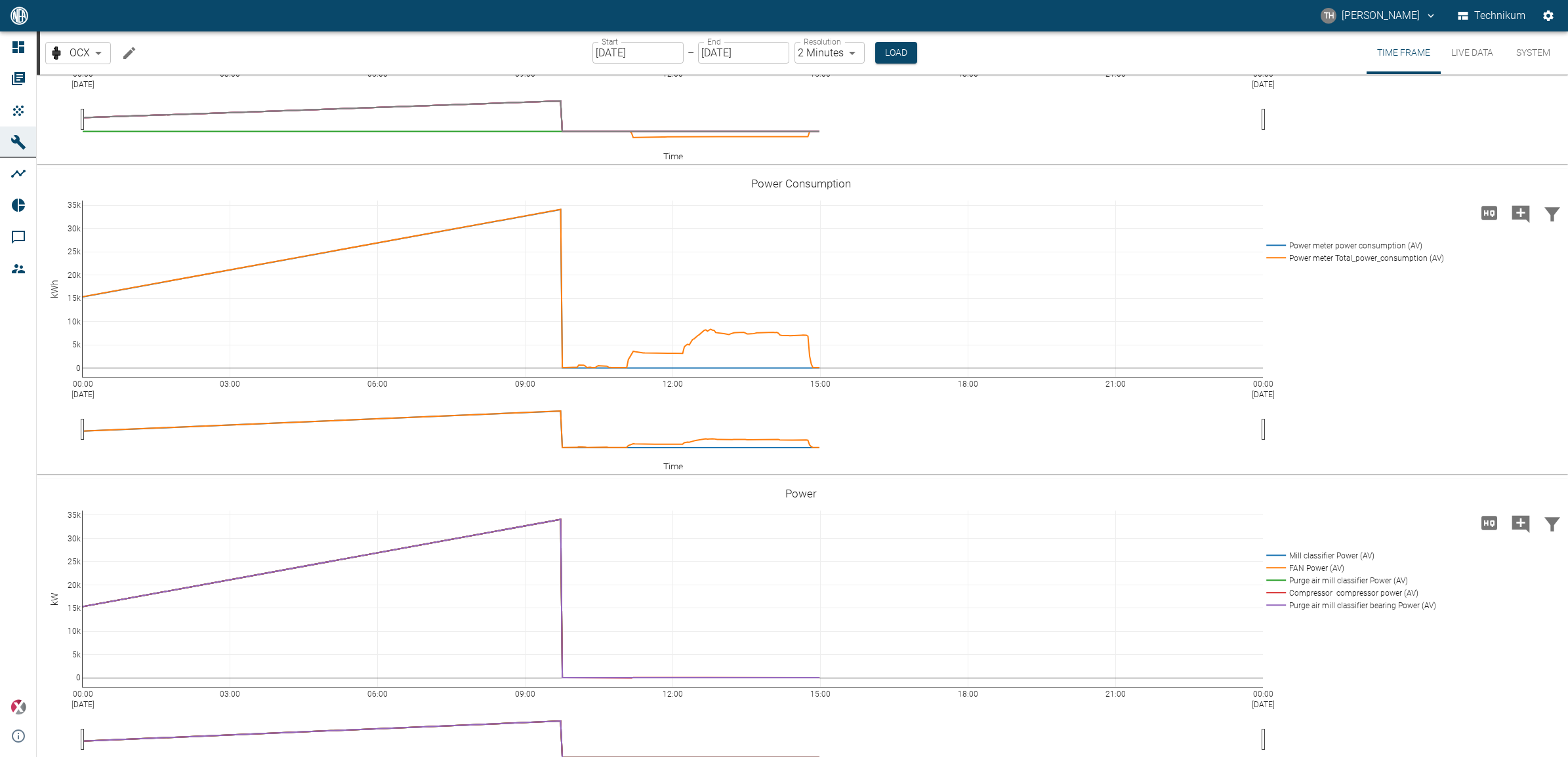
drag, startPoint x: 612, startPoint y: 359, endPoint x: 614, endPoint y: 380, distance: 21.1
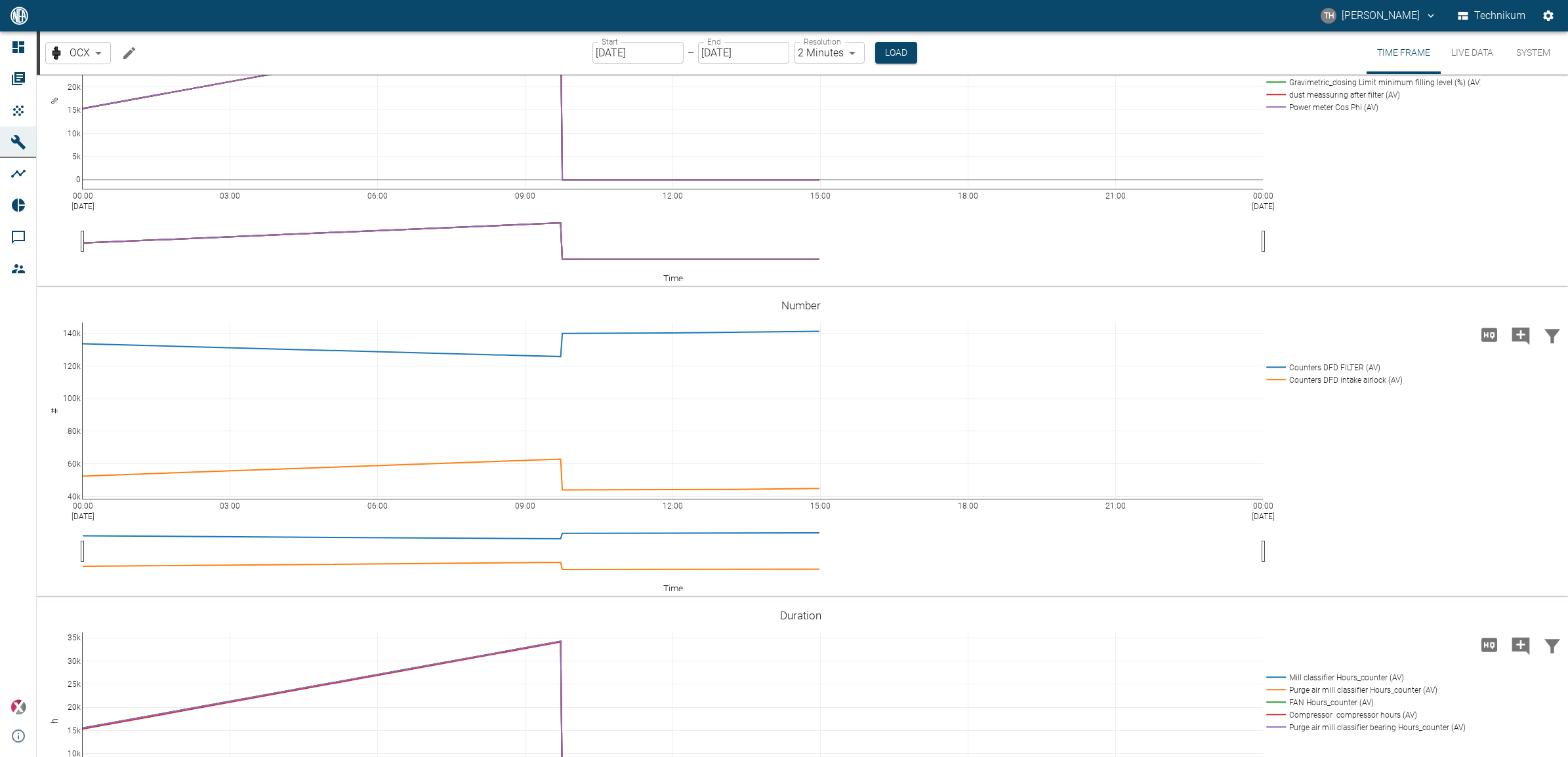
scroll to position [3278, 0]
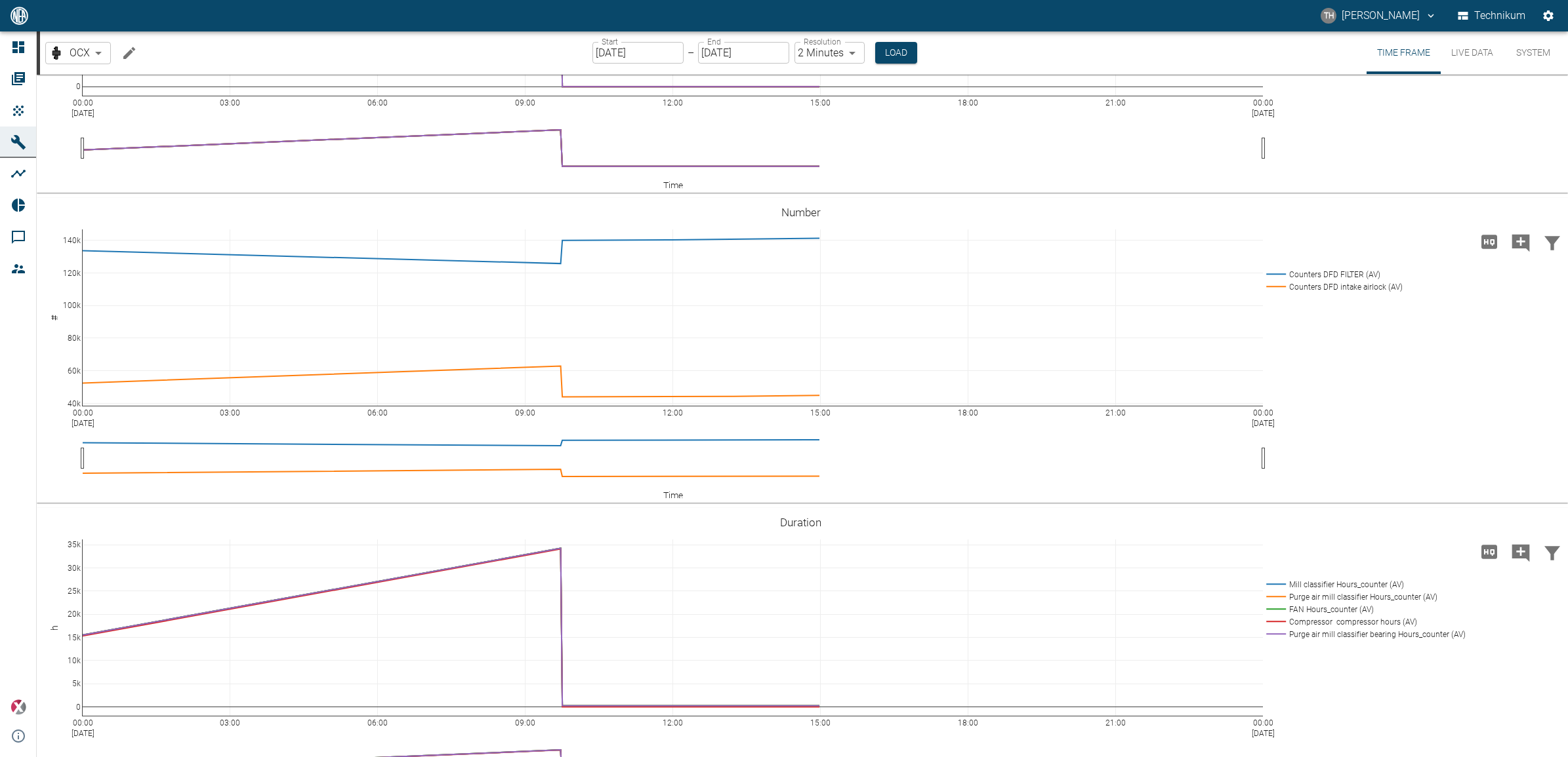
drag, startPoint x: 700, startPoint y: 401, endPoint x: 699, endPoint y: 407, distance: 6.1
drag, startPoint x: 653, startPoint y: 315, endPoint x: 653, endPoint y: 325, distance: 10.0
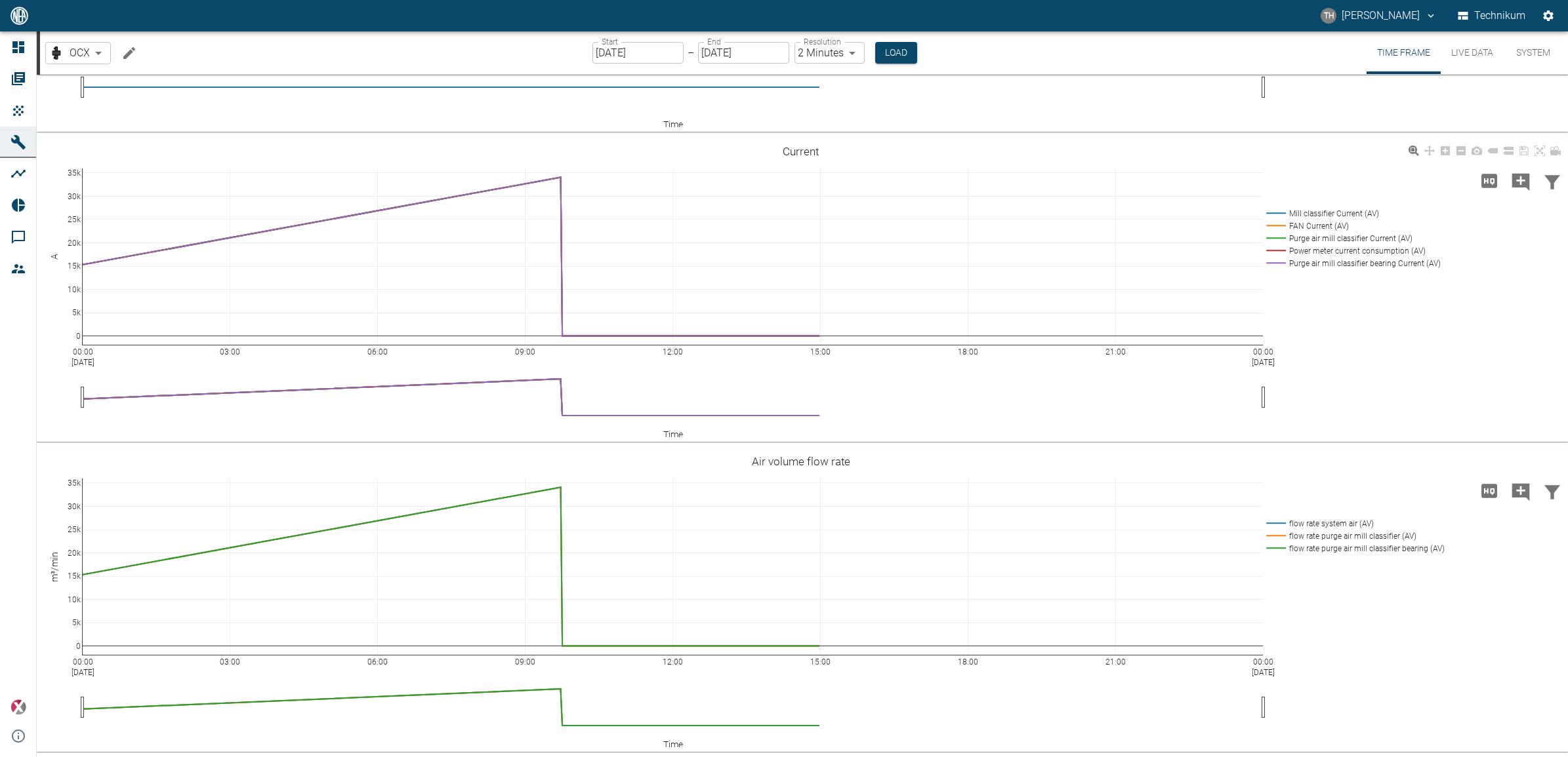
scroll to position [4672, 0]
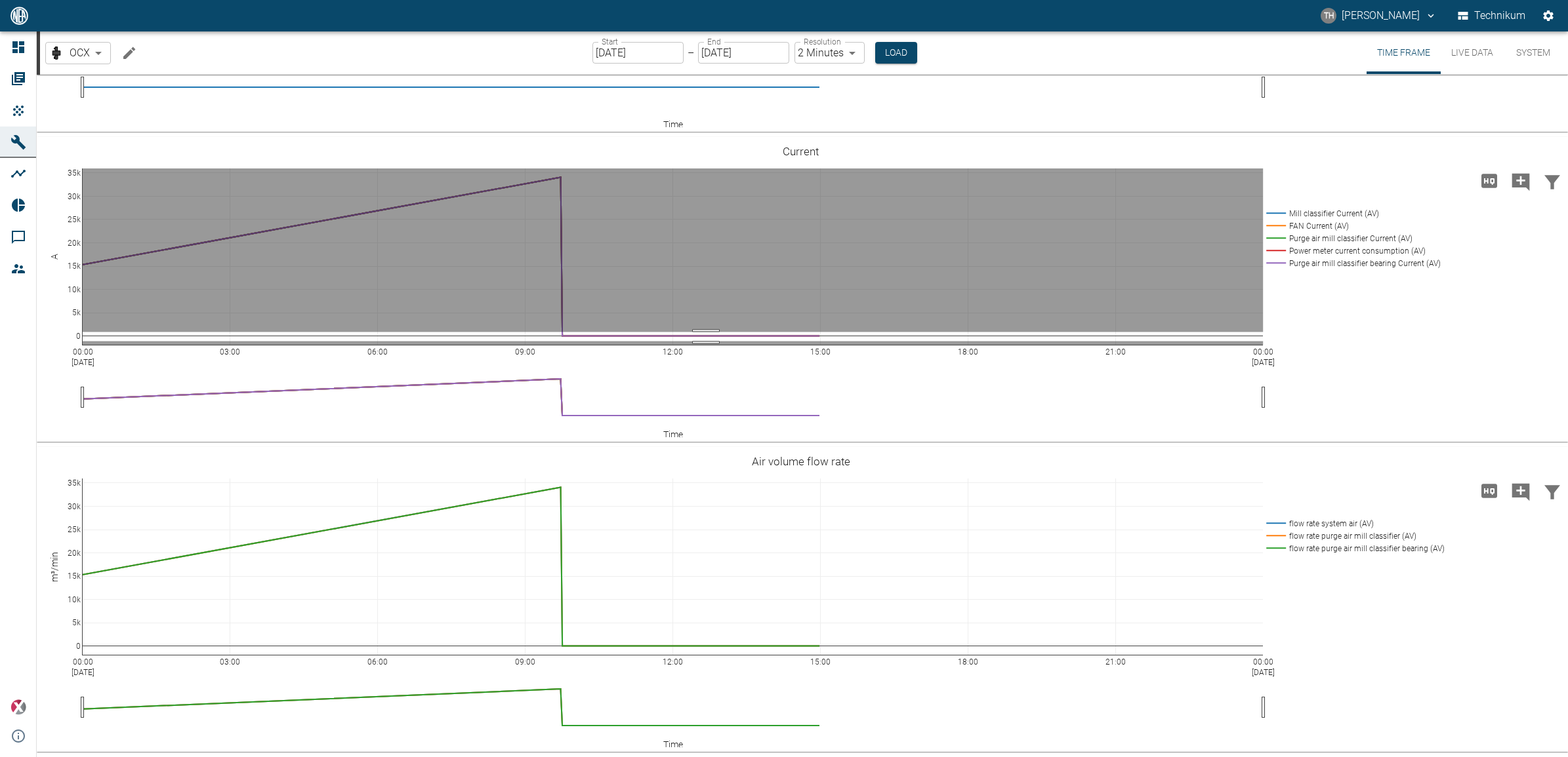
drag, startPoint x: 706, startPoint y: 556, endPoint x: 706, endPoint y: 565, distance: 9.0
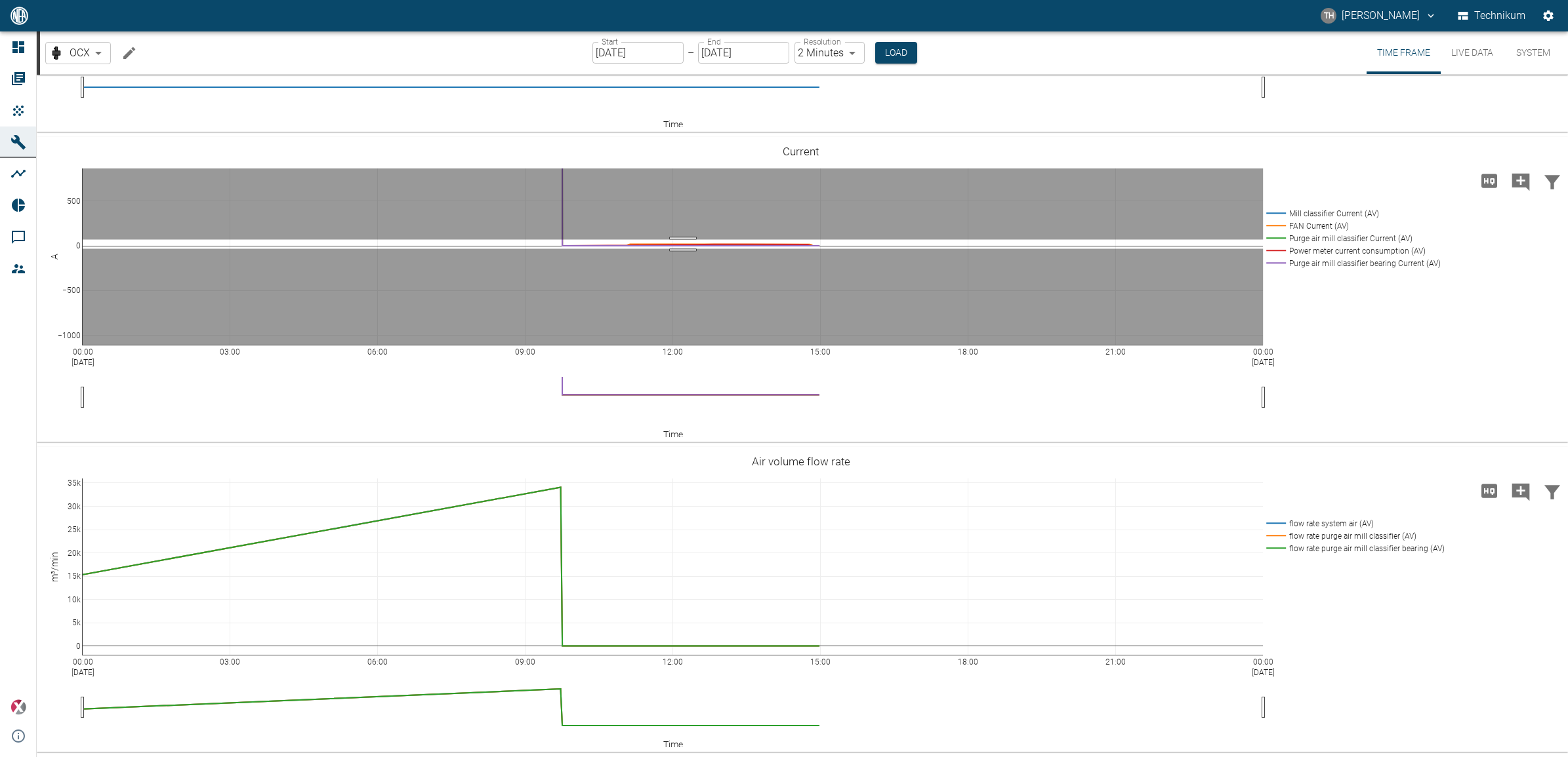
drag, startPoint x: 683, startPoint y: 464, endPoint x: 683, endPoint y: 473, distance: 9.0
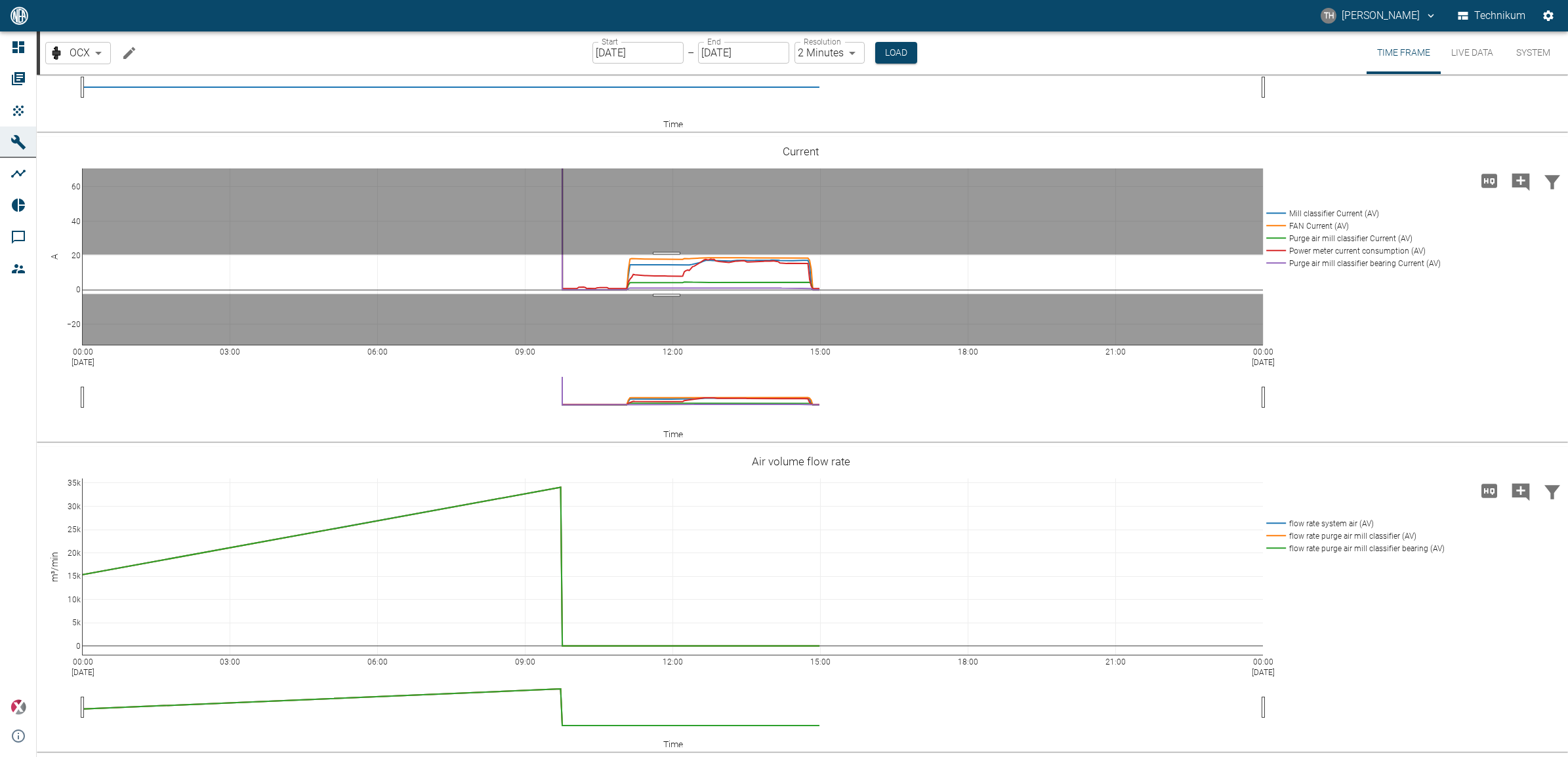
drag, startPoint x: 666, startPoint y: 479, endPoint x: 672, endPoint y: 518, distance: 39.5
